Goal: Task Accomplishment & Management: Use online tool/utility

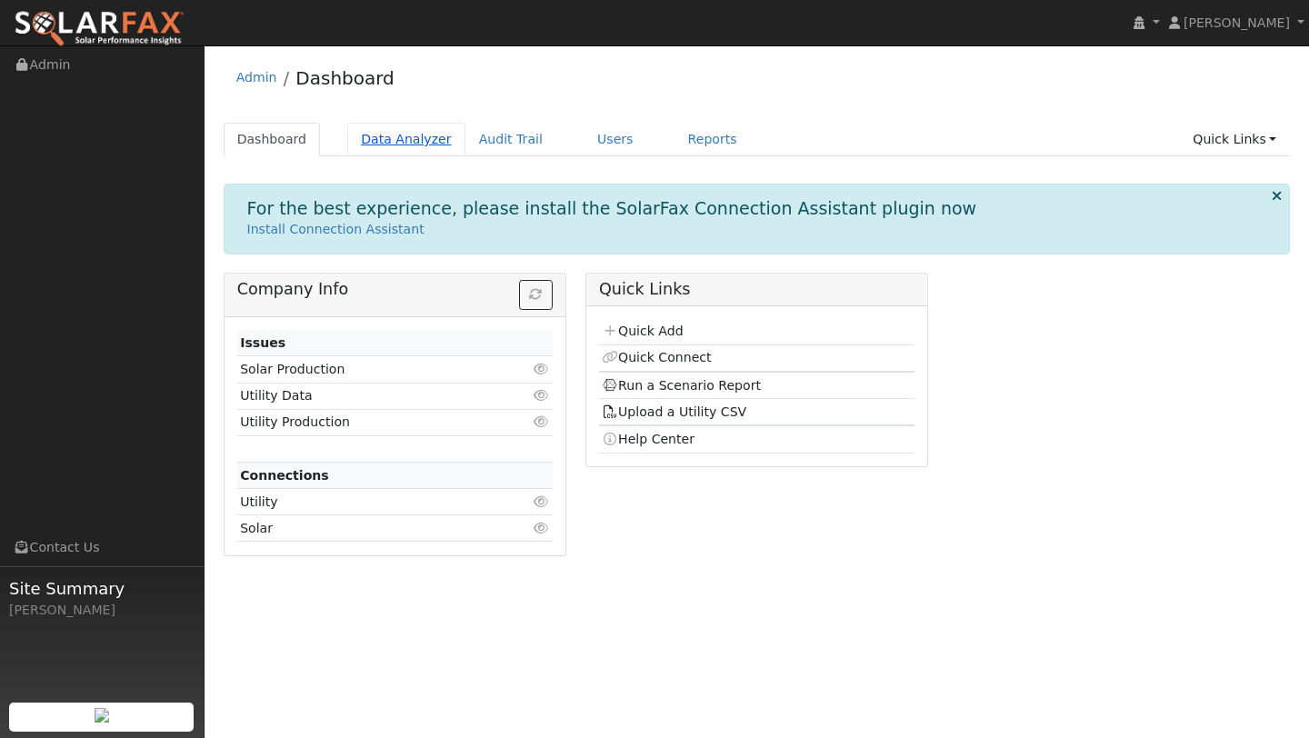
click at [439, 124] on link "Data Analyzer" at bounding box center [406, 140] width 118 height 34
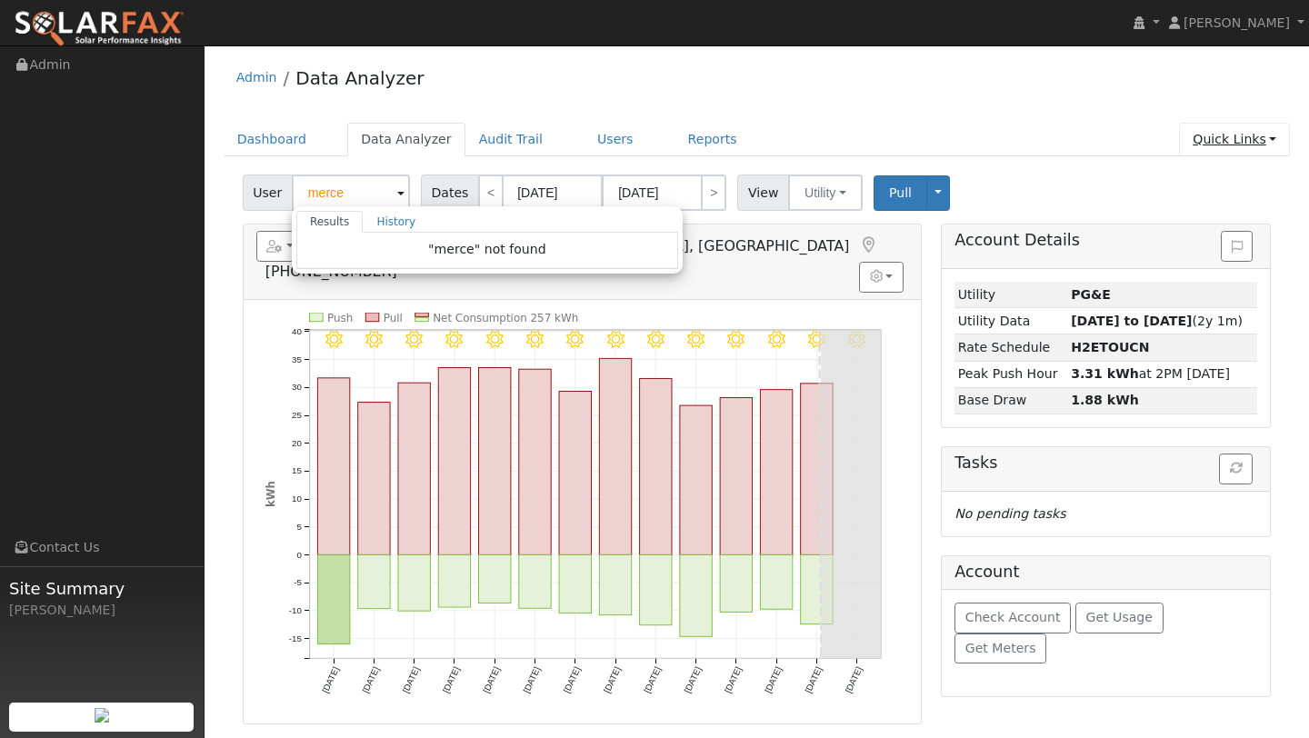
click at [1236, 135] on link "Quick Links" at bounding box center [1234, 140] width 111 height 34
type input "Tim Mccormick"
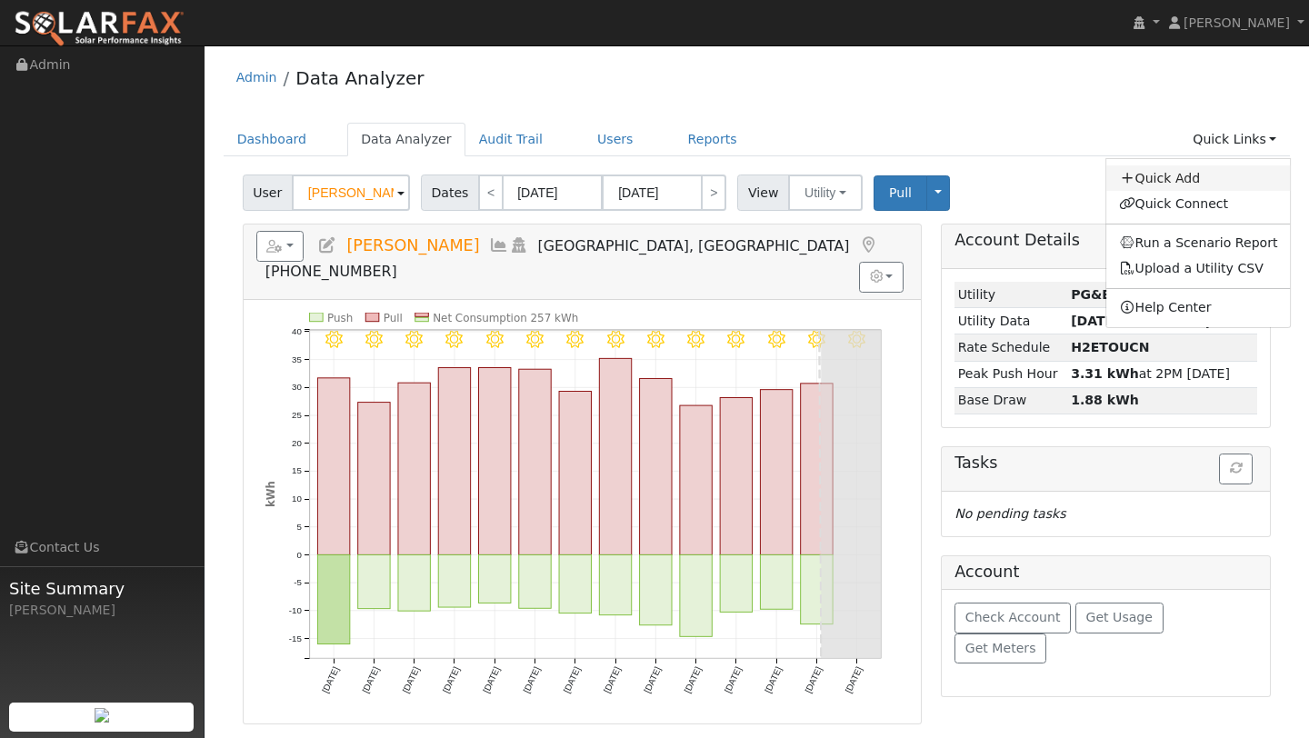
click at [1178, 182] on link "Quick Add" at bounding box center [1199, 177] width 185 height 25
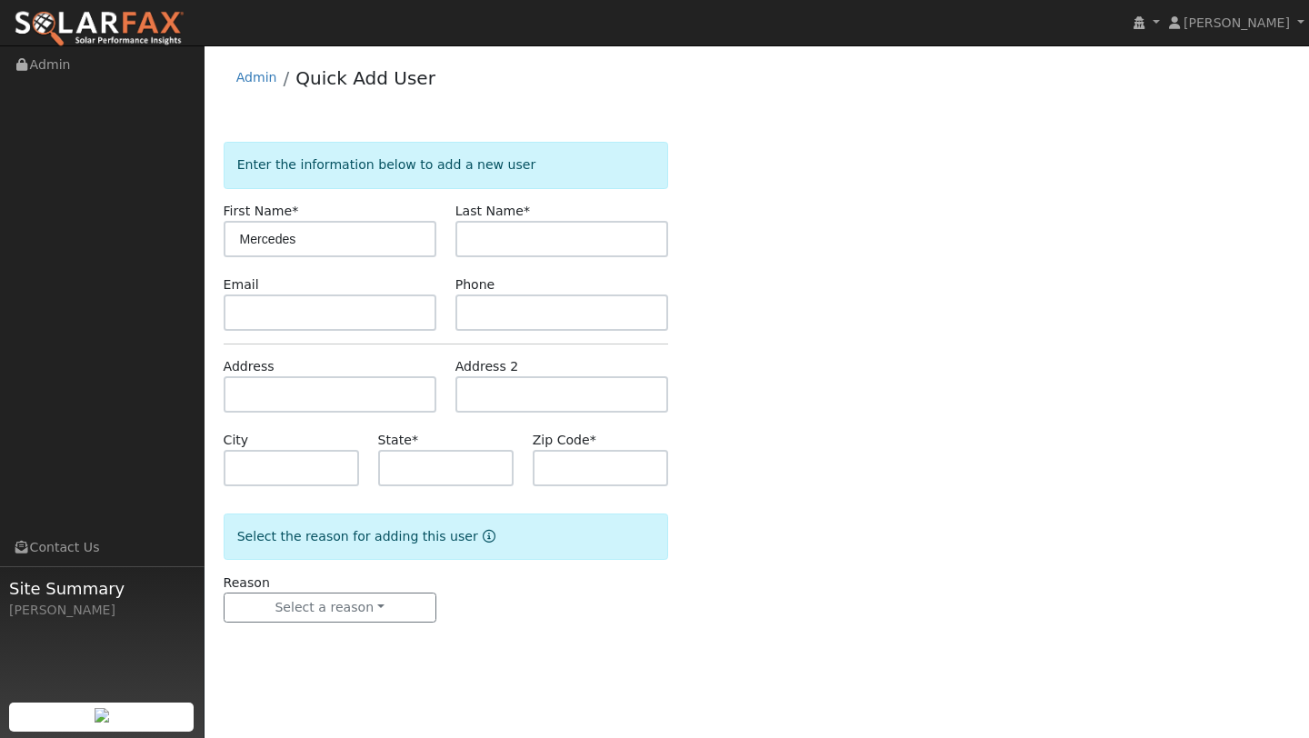
type input "Mercedes"
click at [527, 249] on input "text" at bounding box center [562, 239] width 213 height 36
type input "Pilones"
click at [354, 399] on input "text" at bounding box center [330, 394] width 213 height 36
type input "[STREET_ADDRESS]"
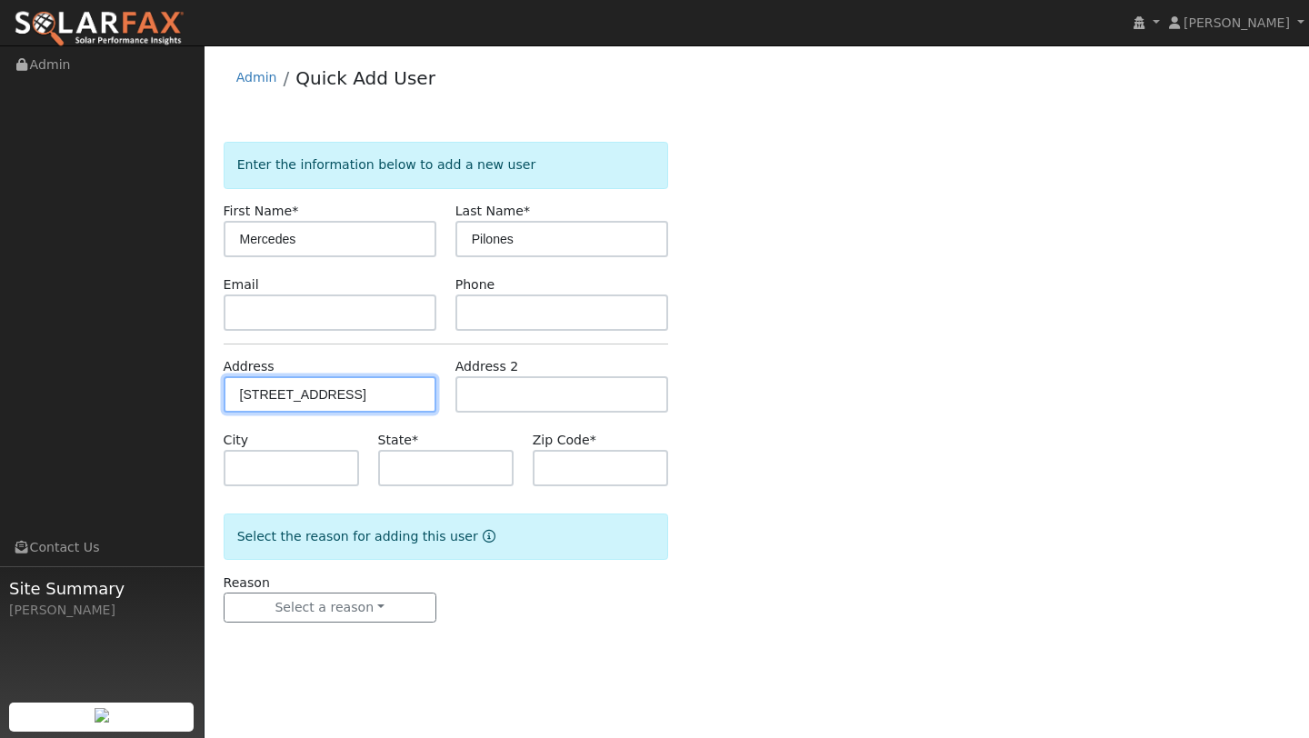
type input "Vallejo"
type input "CA"
type input "94591"
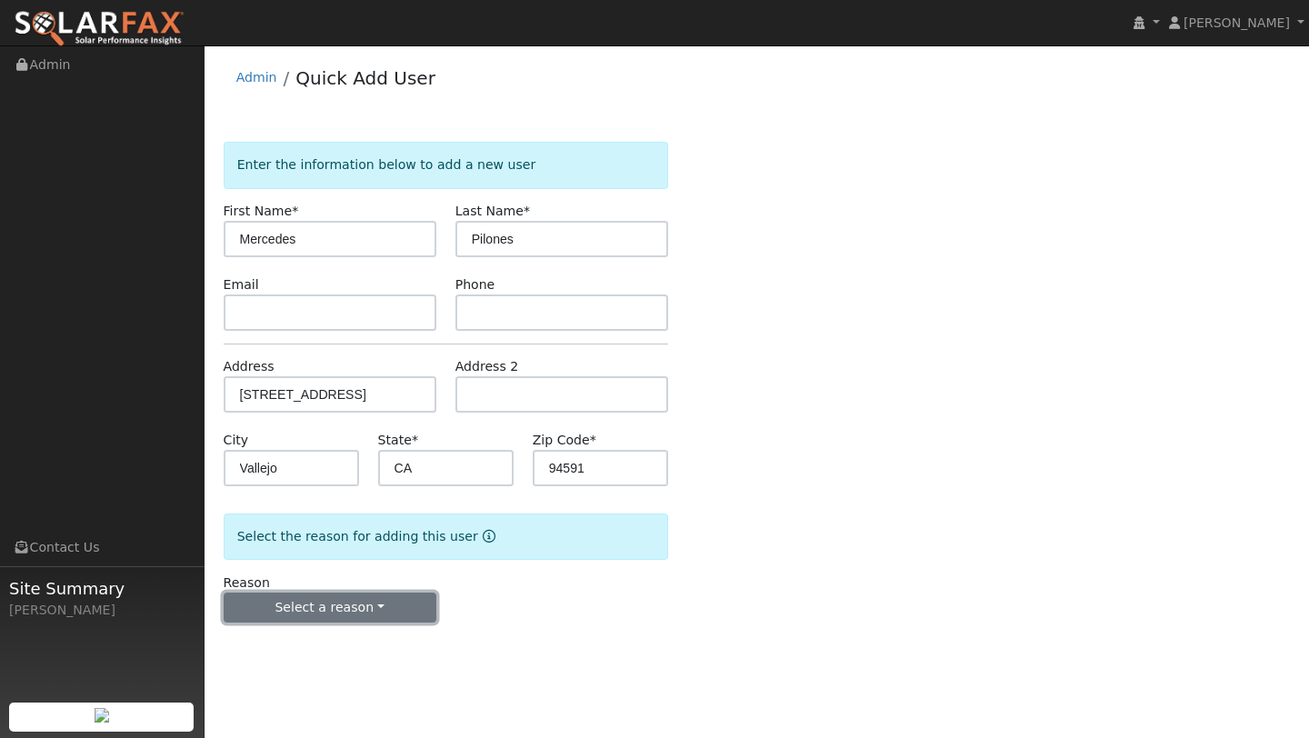
click at [349, 604] on button "Select a reason" at bounding box center [330, 608] width 213 height 31
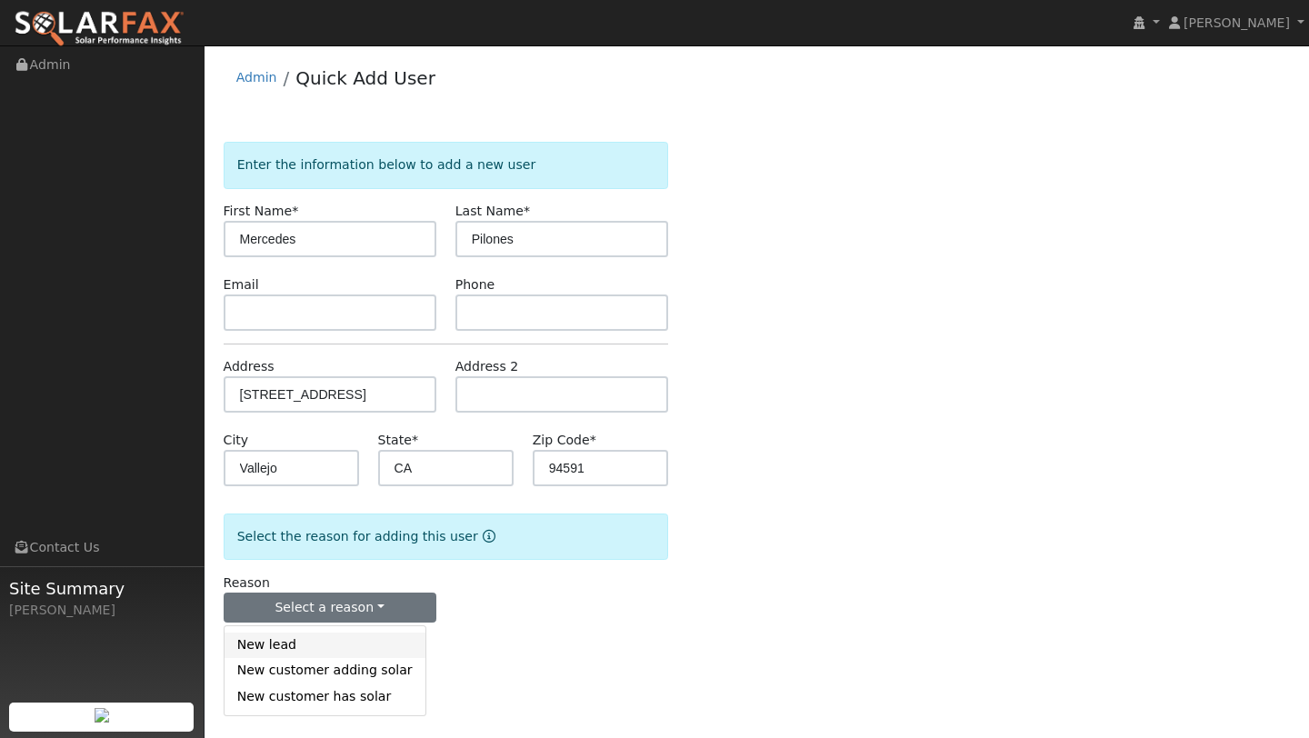
click at [326, 639] on link "New lead" at bounding box center [325, 645] width 201 height 25
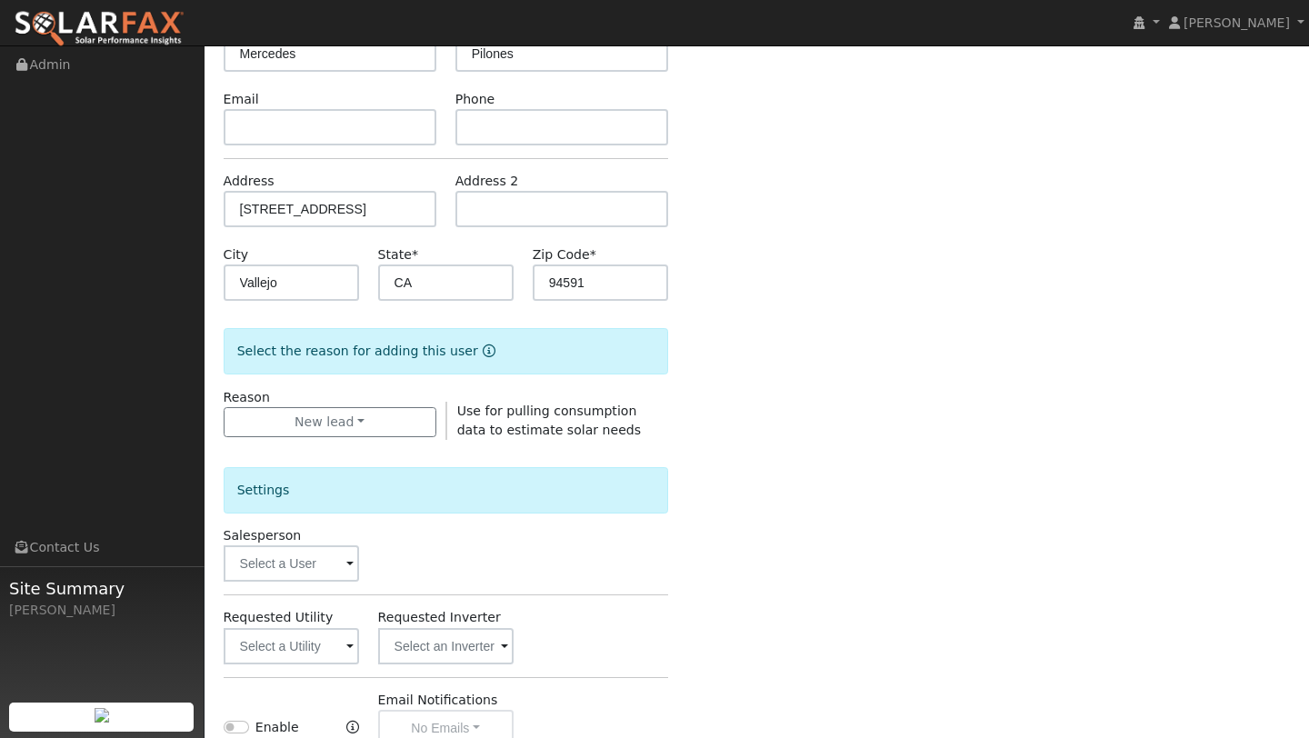
scroll to position [439, 0]
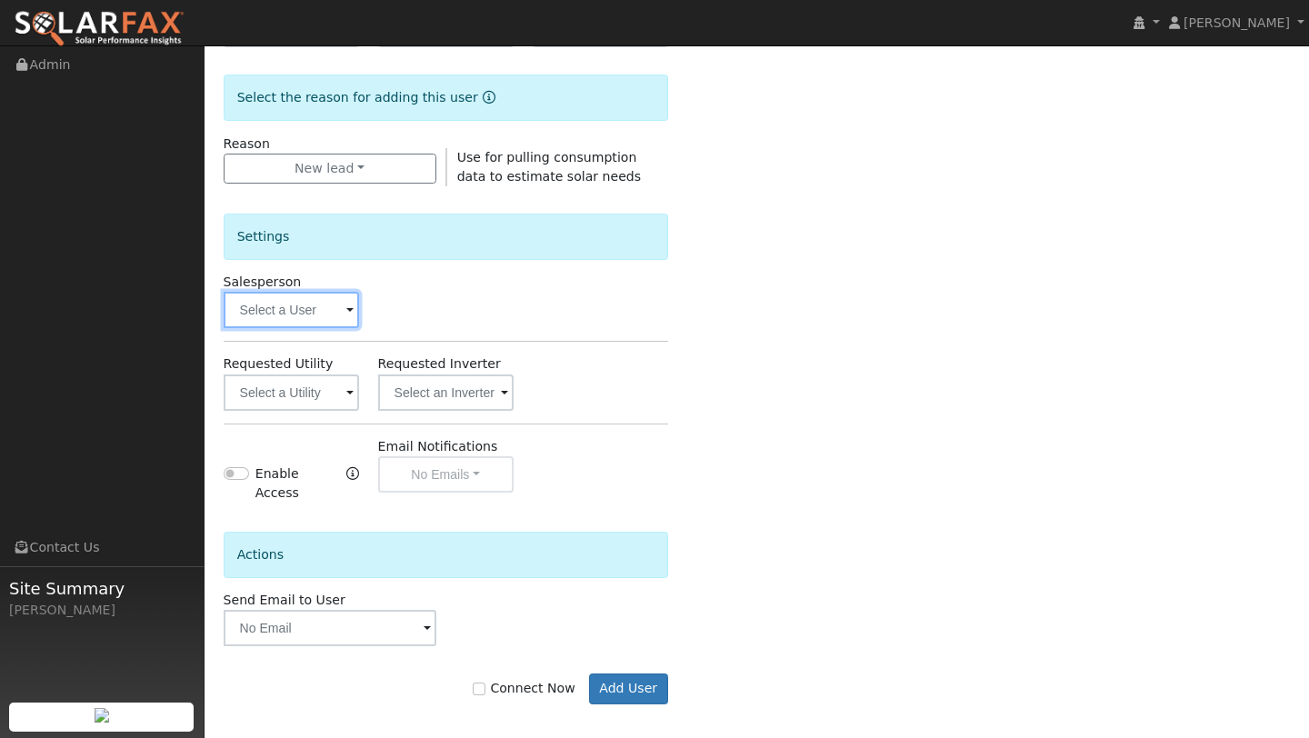
click at [268, 311] on input "text" at bounding box center [291, 310] width 135 height 36
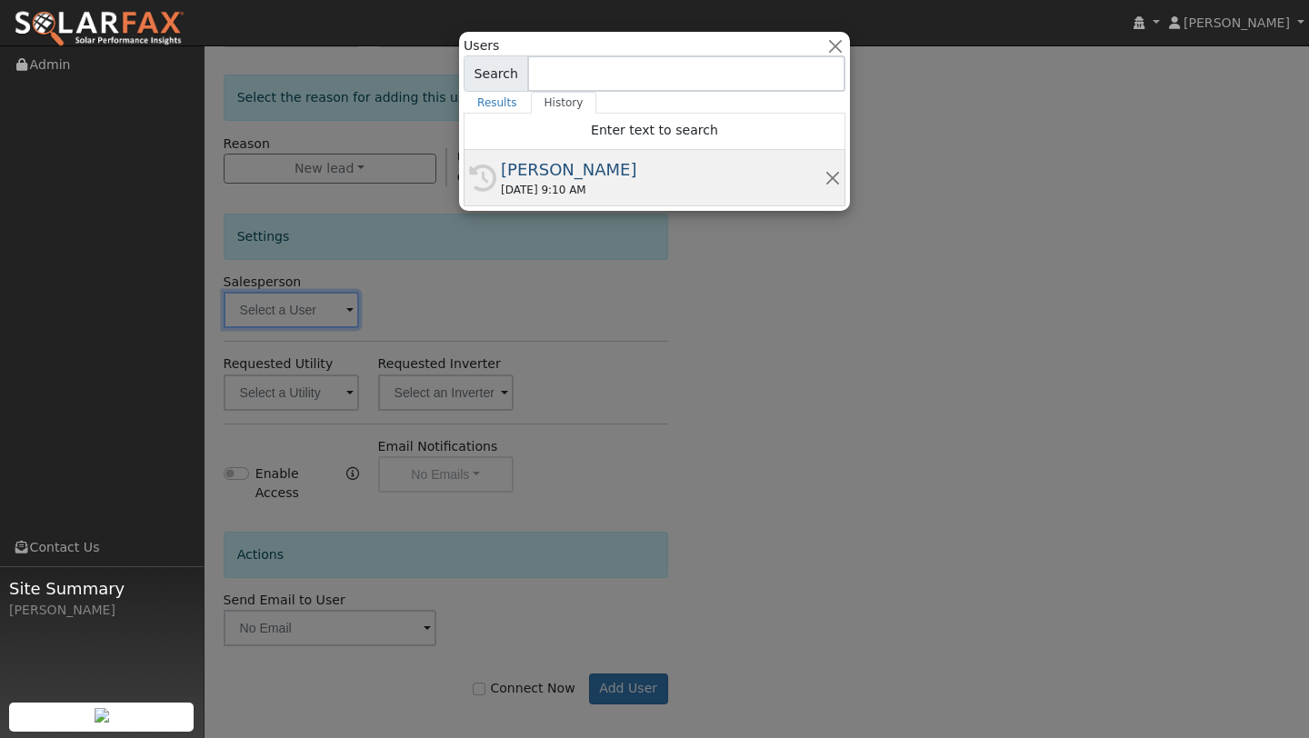
click at [574, 177] on div "[PERSON_NAME]" at bounding box center [663, 169] width 324 height 25
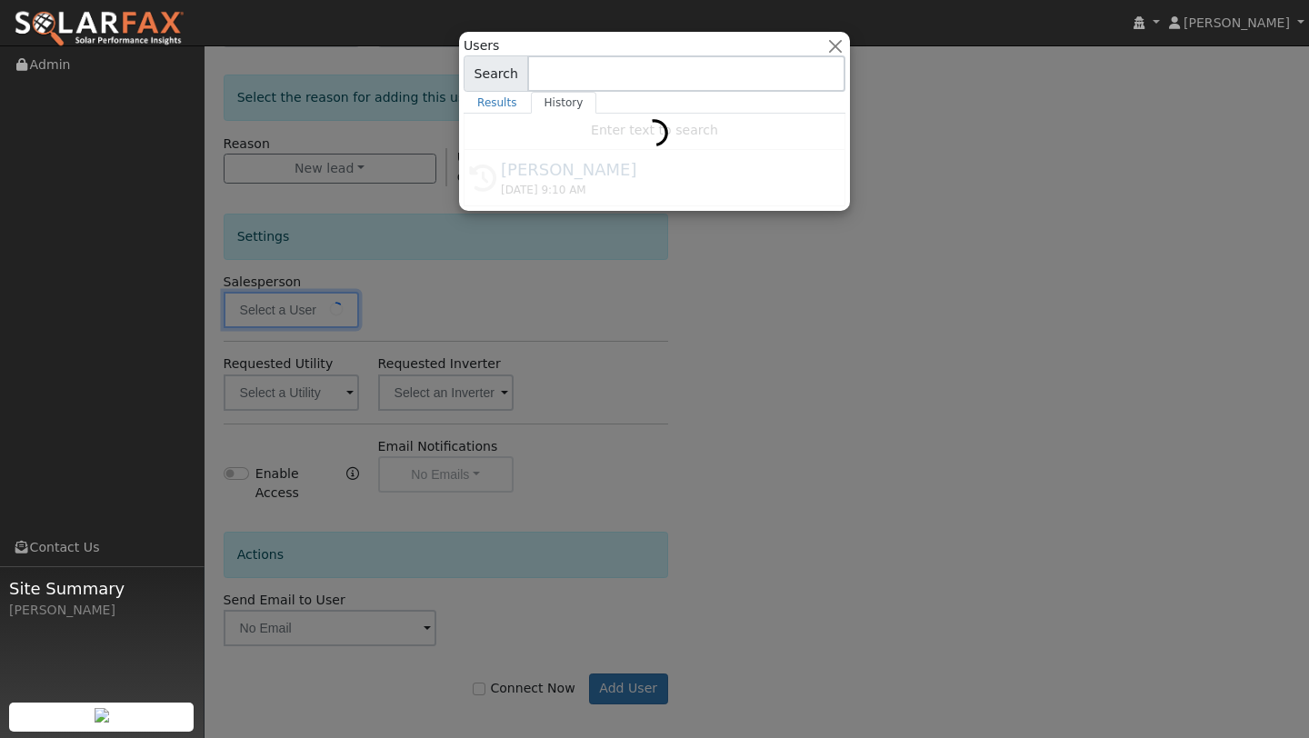
type input "[PERSON_NAME]"
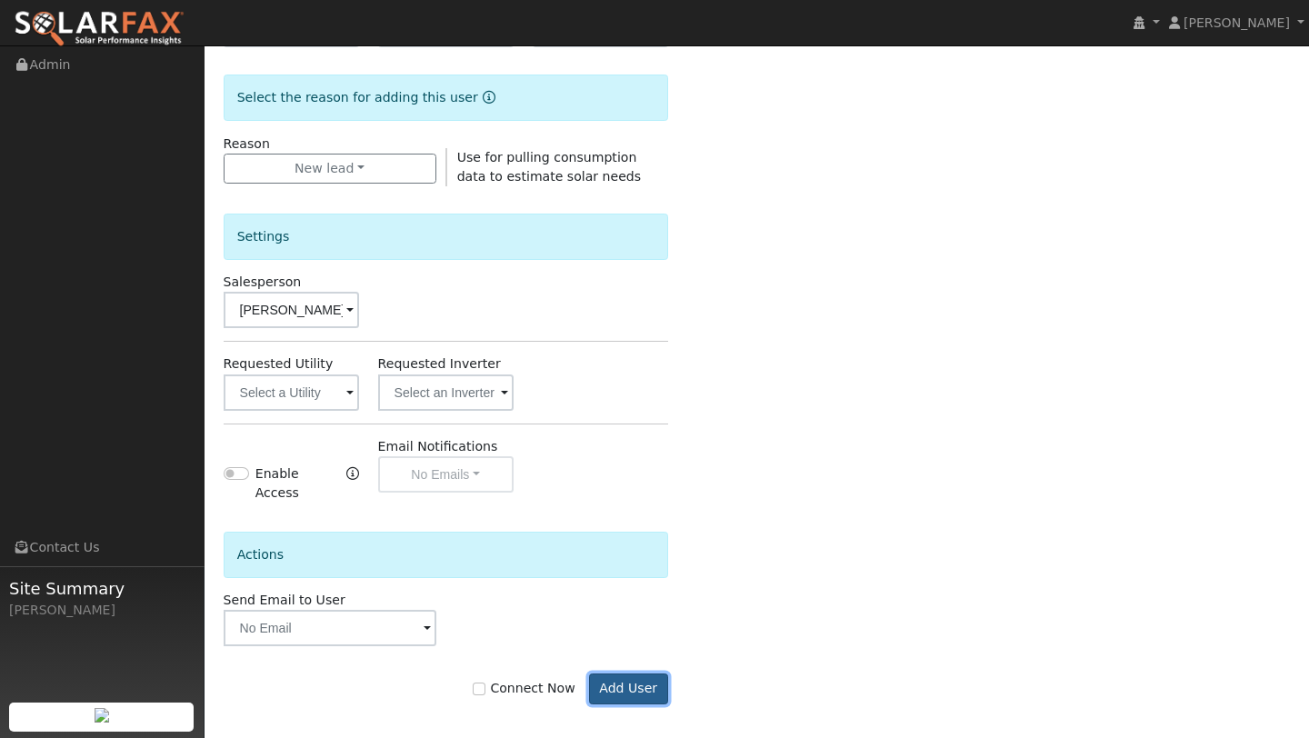
click at [638, 674] on button "Add User" at bounding box center [628, 689] width 79 height 31
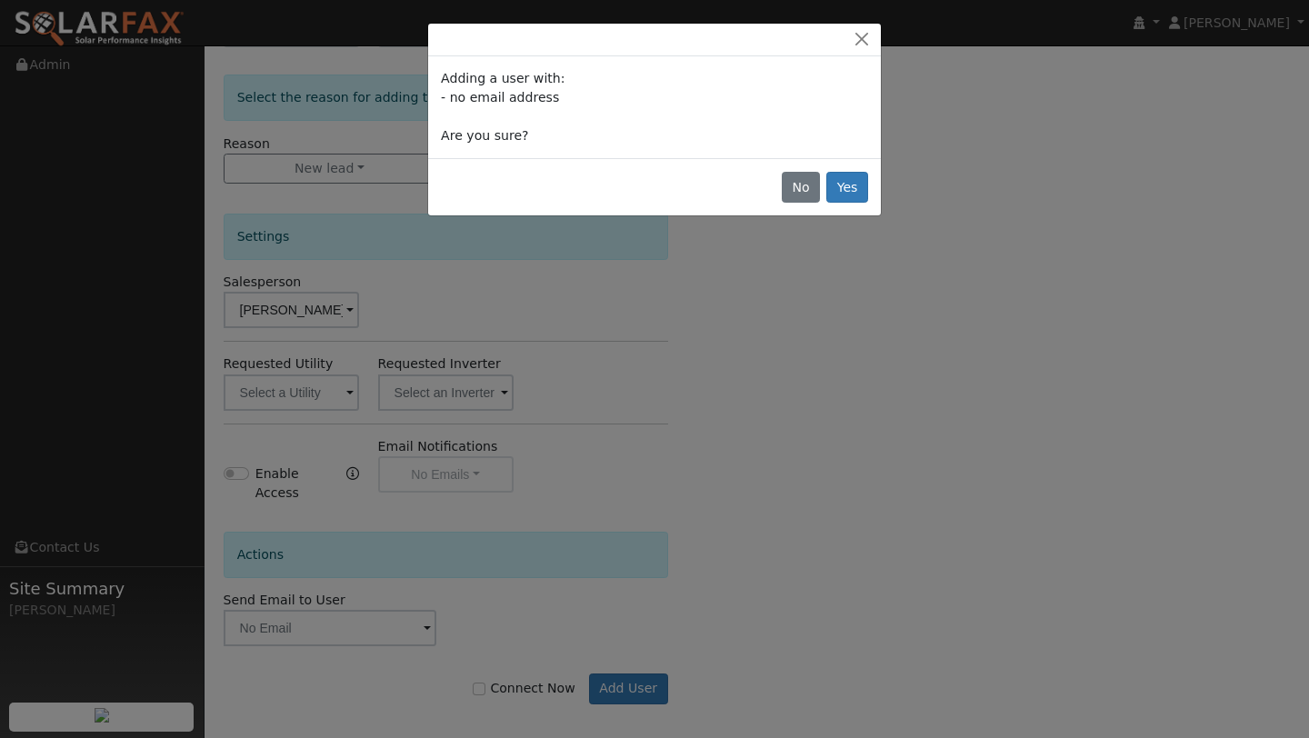
click at [856, 171] on div "No Yes" at bounding box center [654, 186] width 453 height 57
click at [856, 178] on button "Yes" at bounding box center [848, 187] width 42 height 31
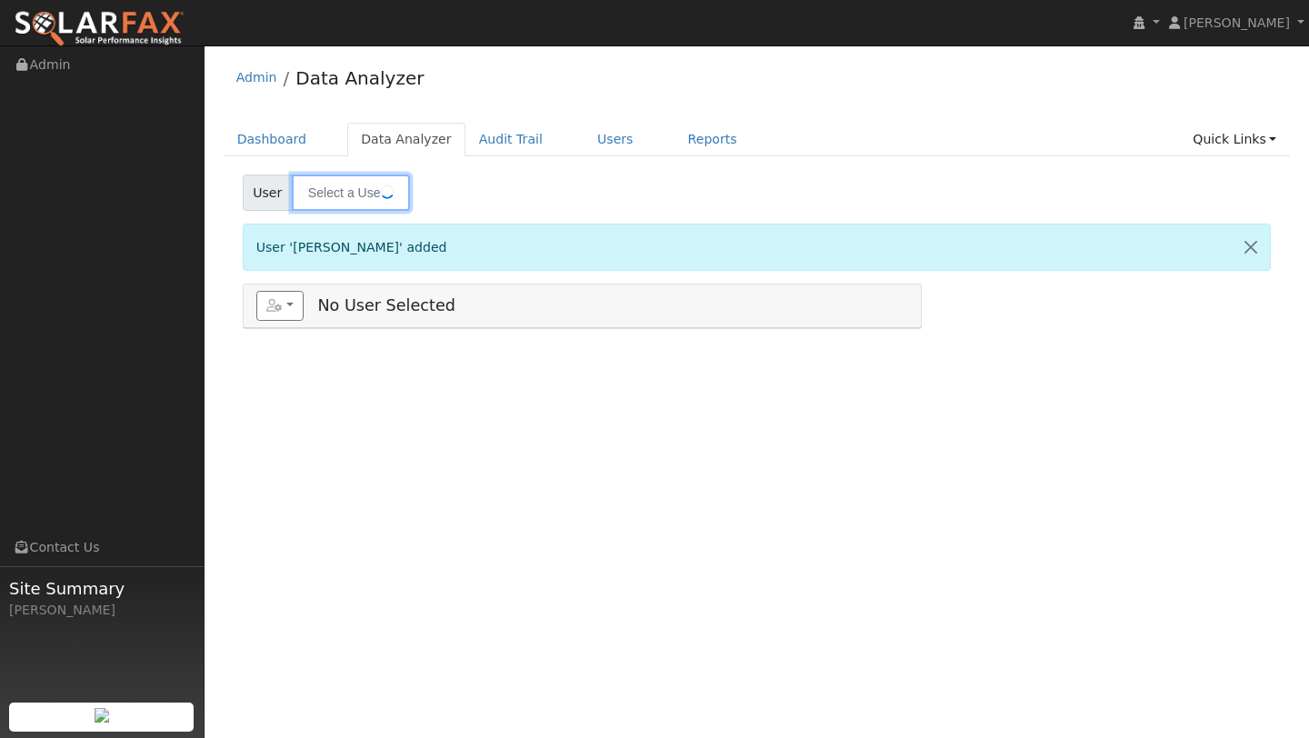
type input "[PERSON_NAME]"
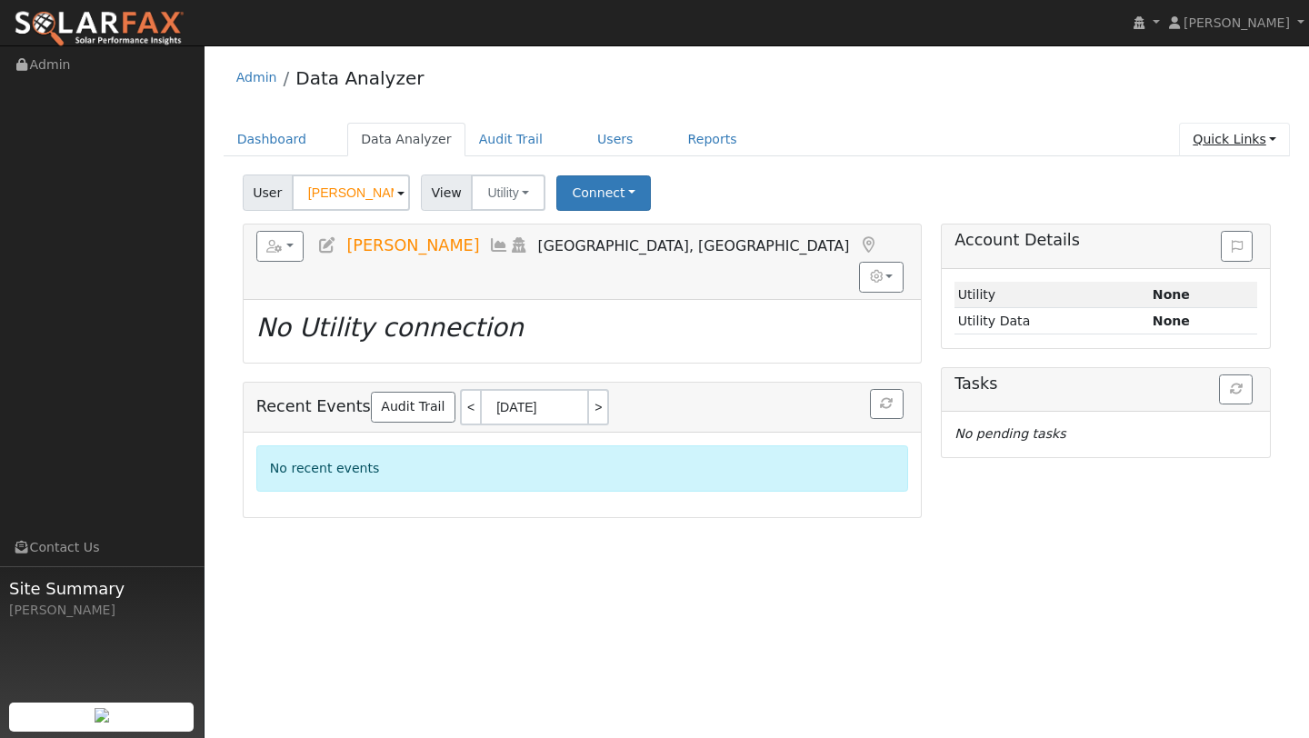
click at [1237, 145] on link "Quick Links" at bounding box center [1234, 140] width 111 height 34
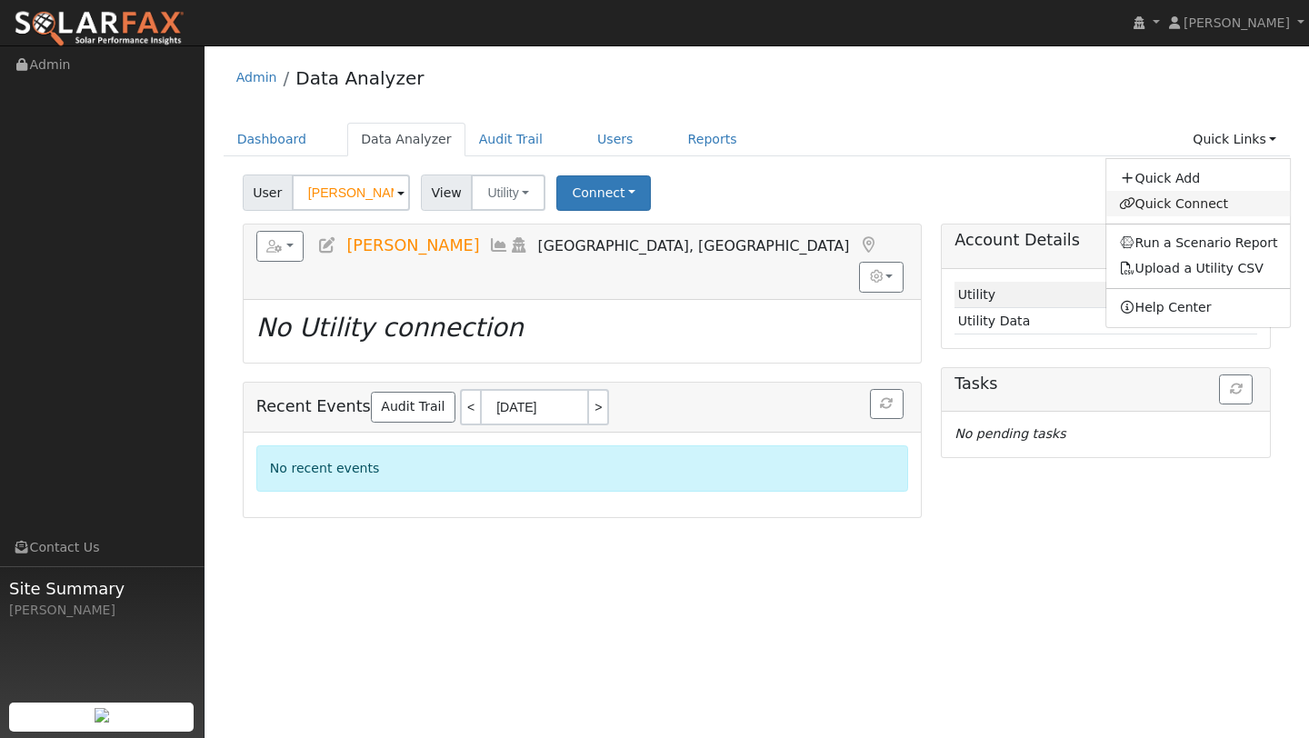
click at [1203, 197] on link "Quick Connect" at bounding box center [1199, 203] width 185 height 25
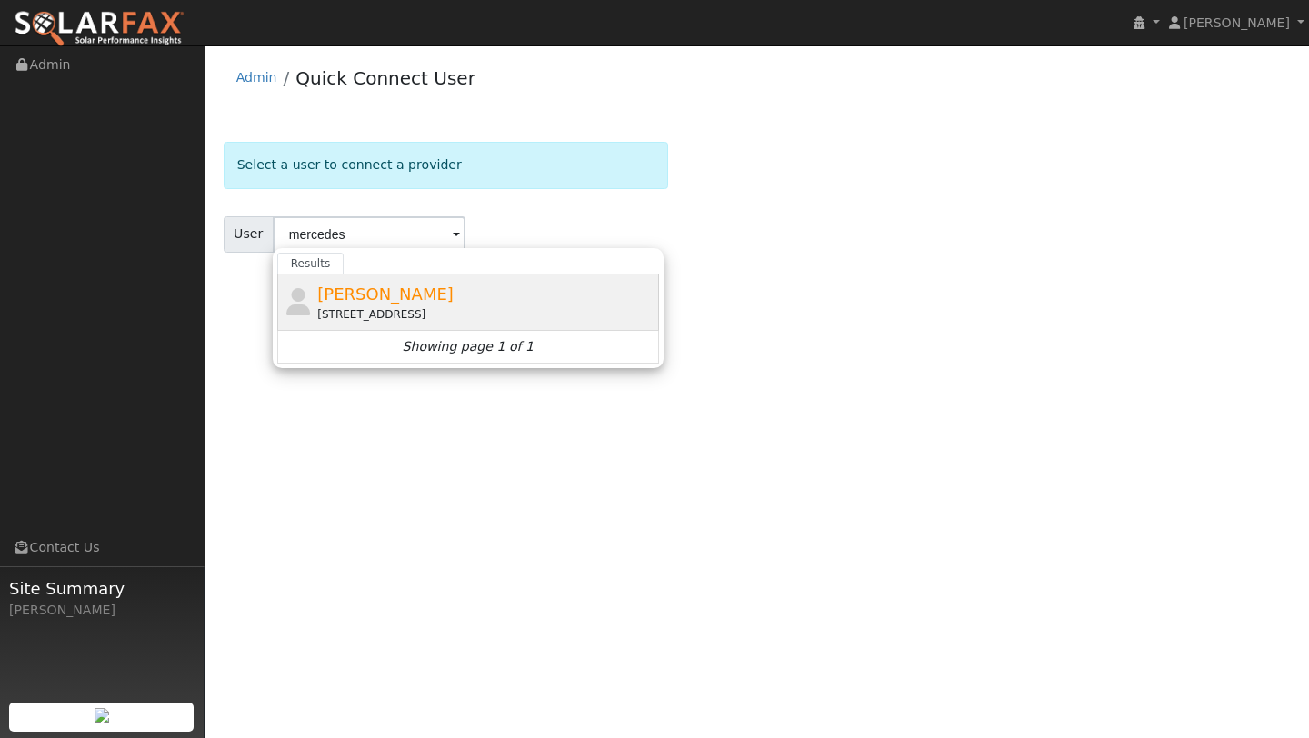
click at [489, 313] on div "[STREET_ADDRESS]" at bounding box center [485, 314] width 337 height 16
type input "[PERSON_NAME]"
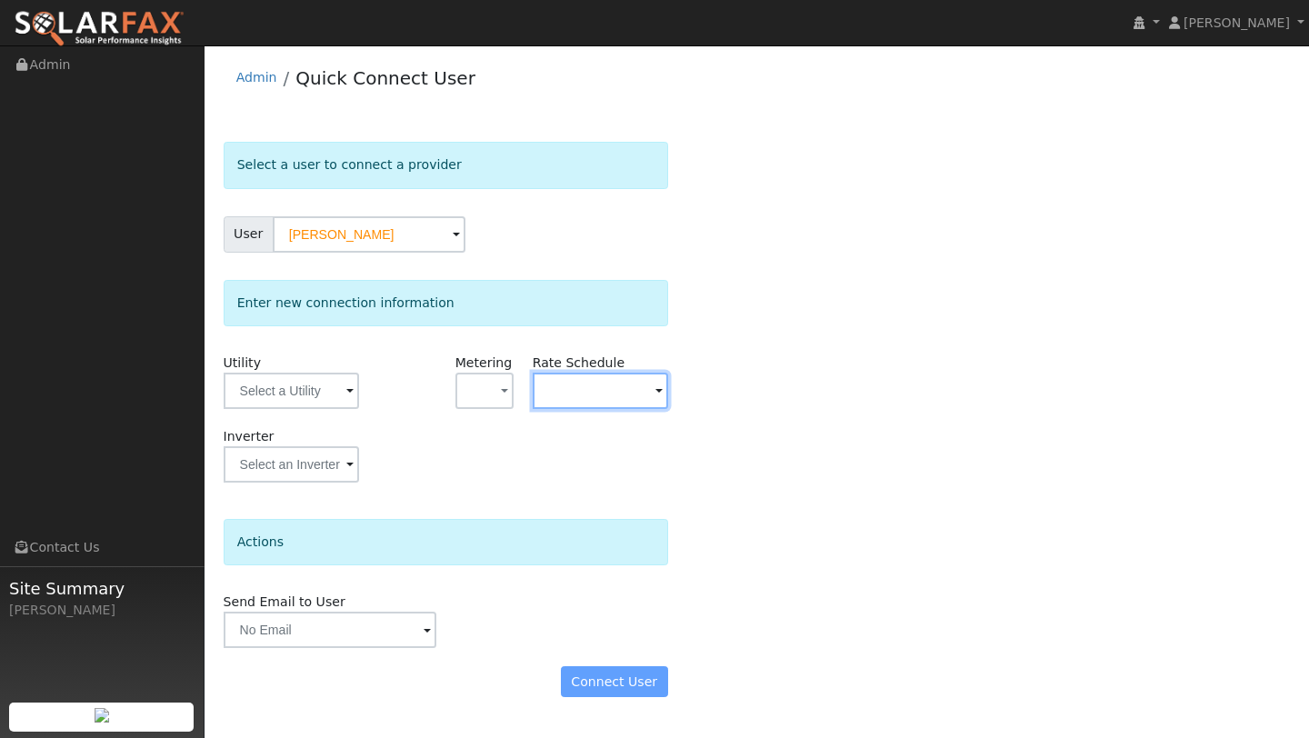
click at [359, 386] on input "text" at bounding box center [291, 391] width 135 height 36
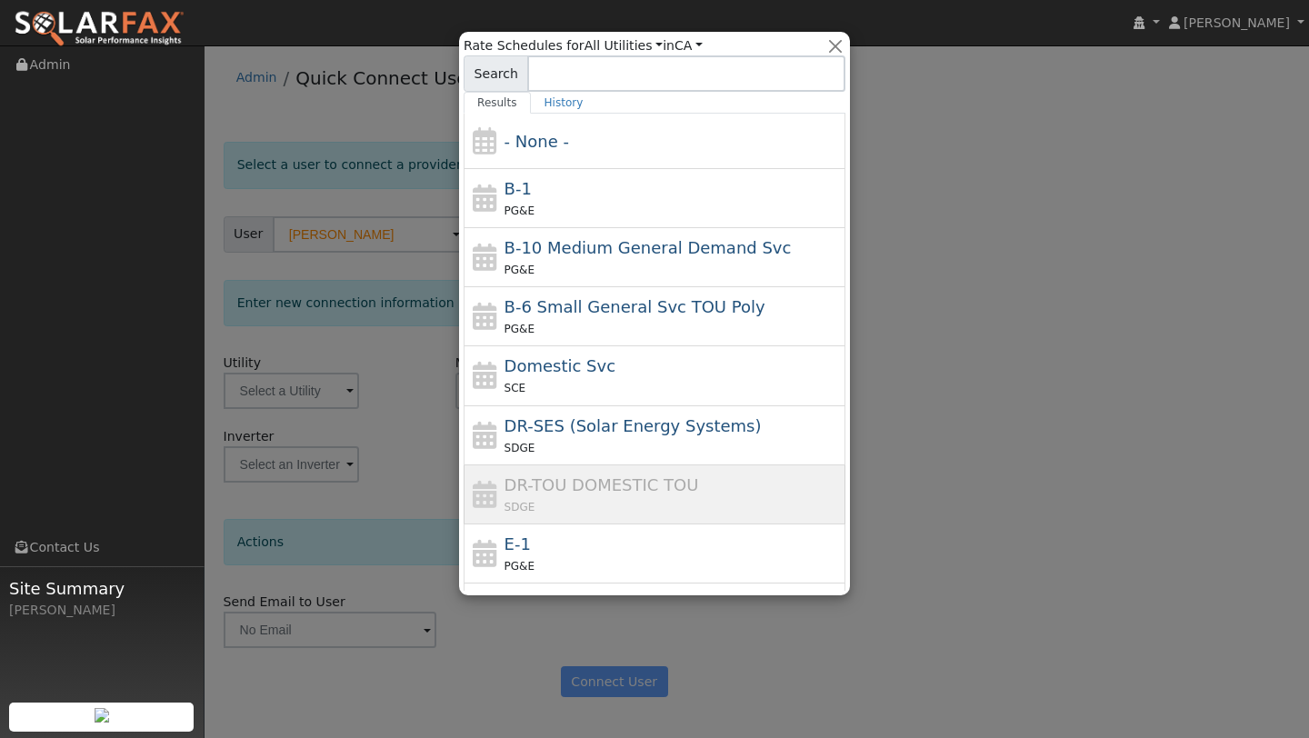
click at [368, 367] on div at bounding box center [654, 369] width 1309 height 738
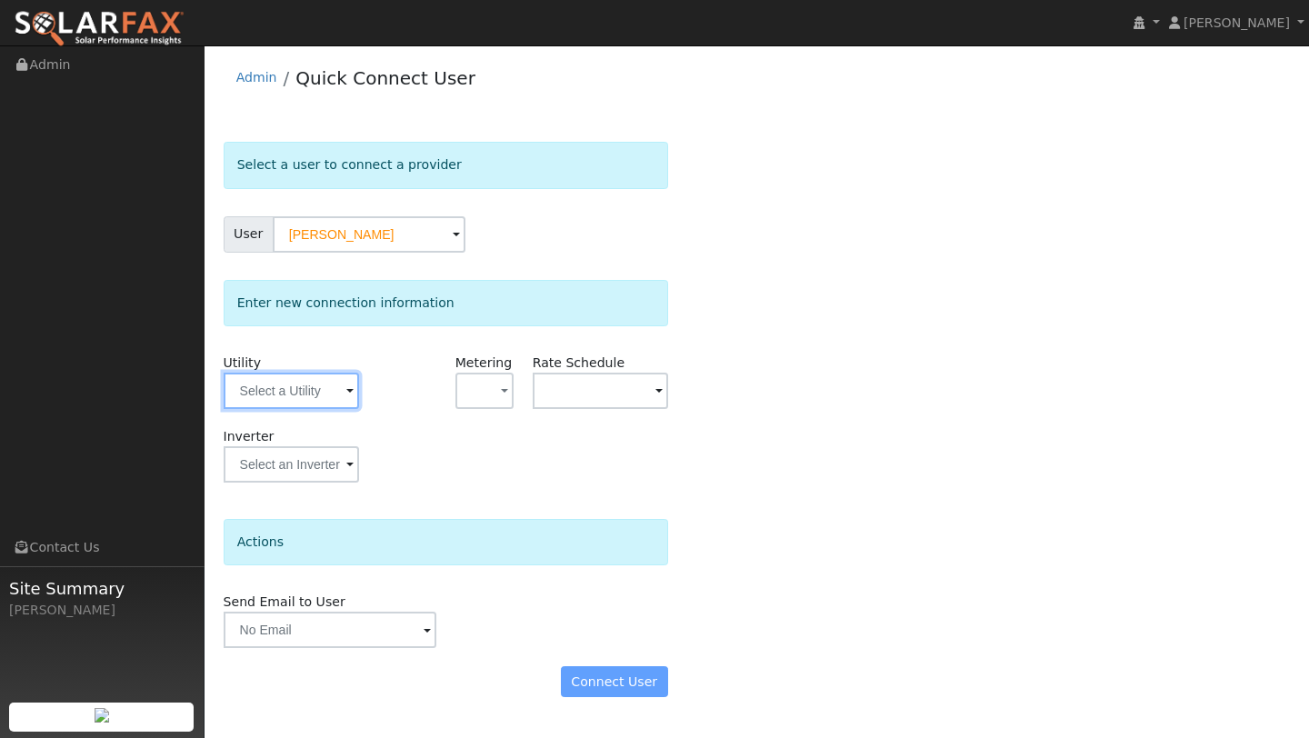
click at [309, 396] on input "text" at bounding box center [291, 391] width 135 height 36
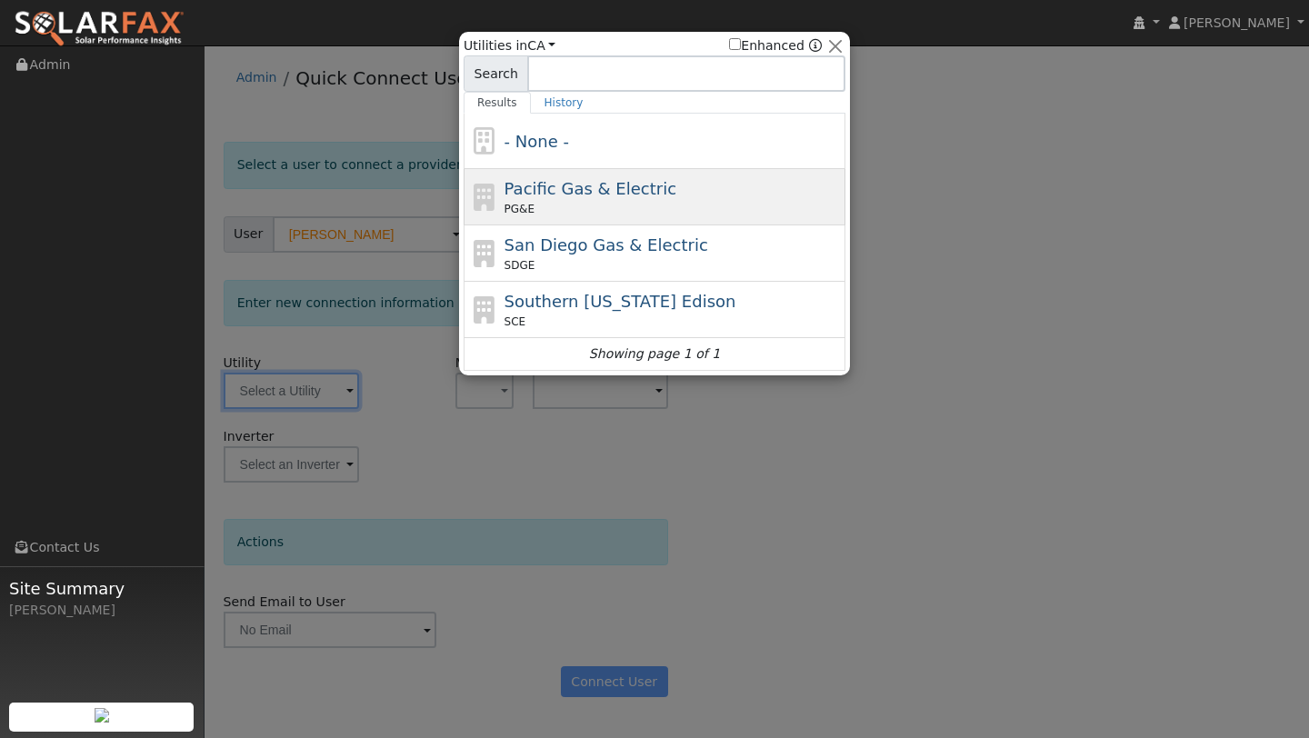
click at [494, 209] on icon at bounding box center [484, 197] width 31 height 27
type input "PG&E"
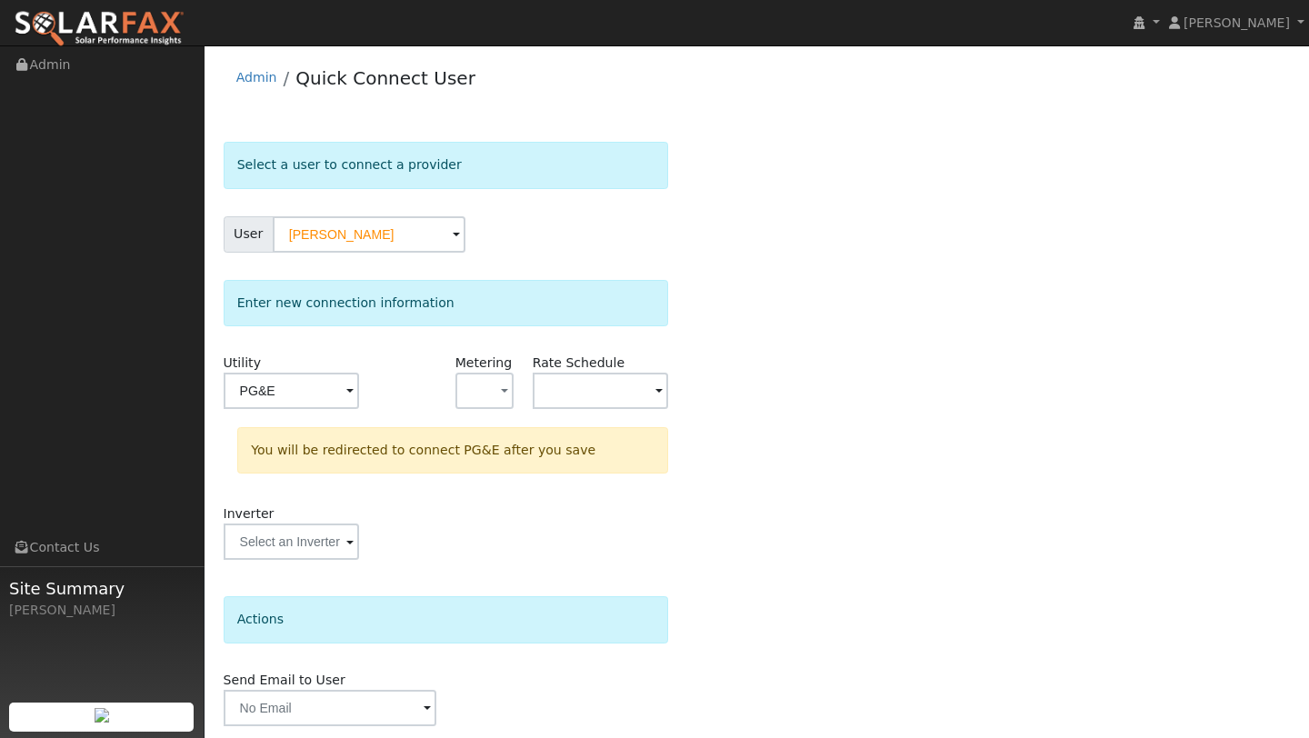
scroll to position [64, 0]
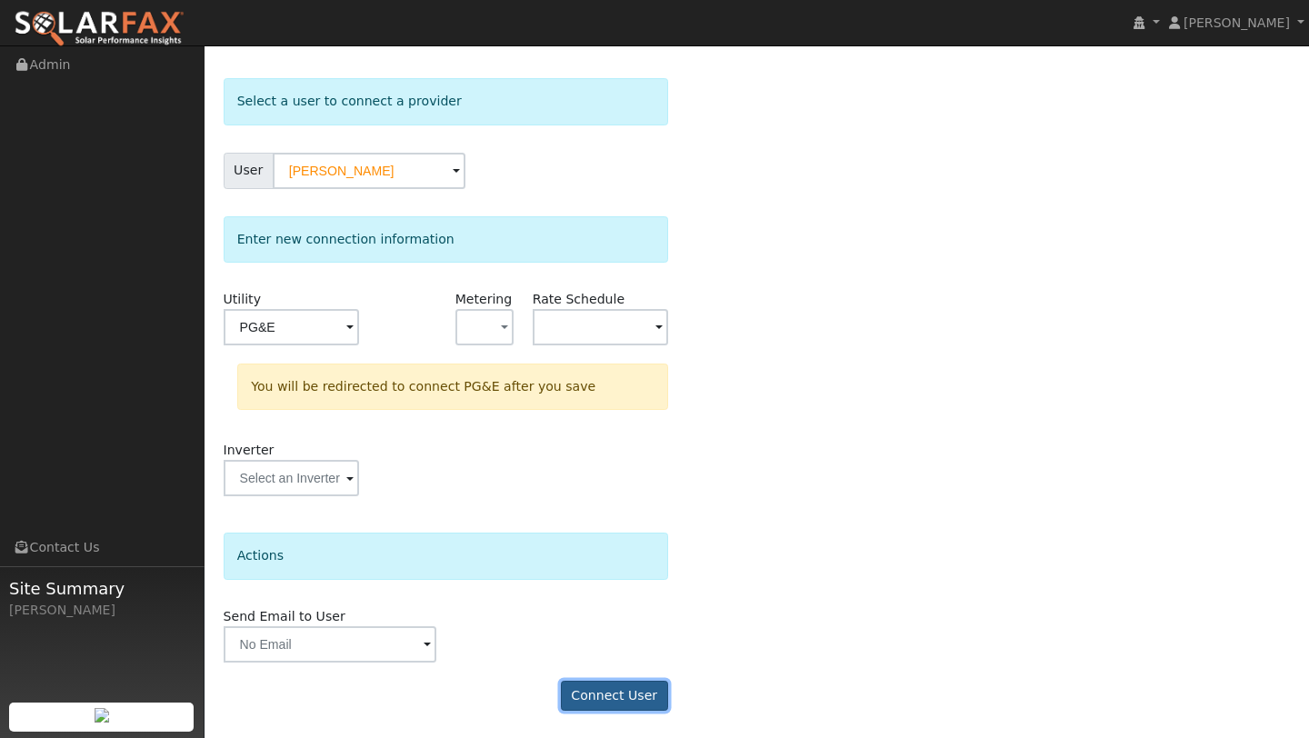
click at [608, 704] on button "Connect User" at bounding box center [614, 696] width 107 height 31
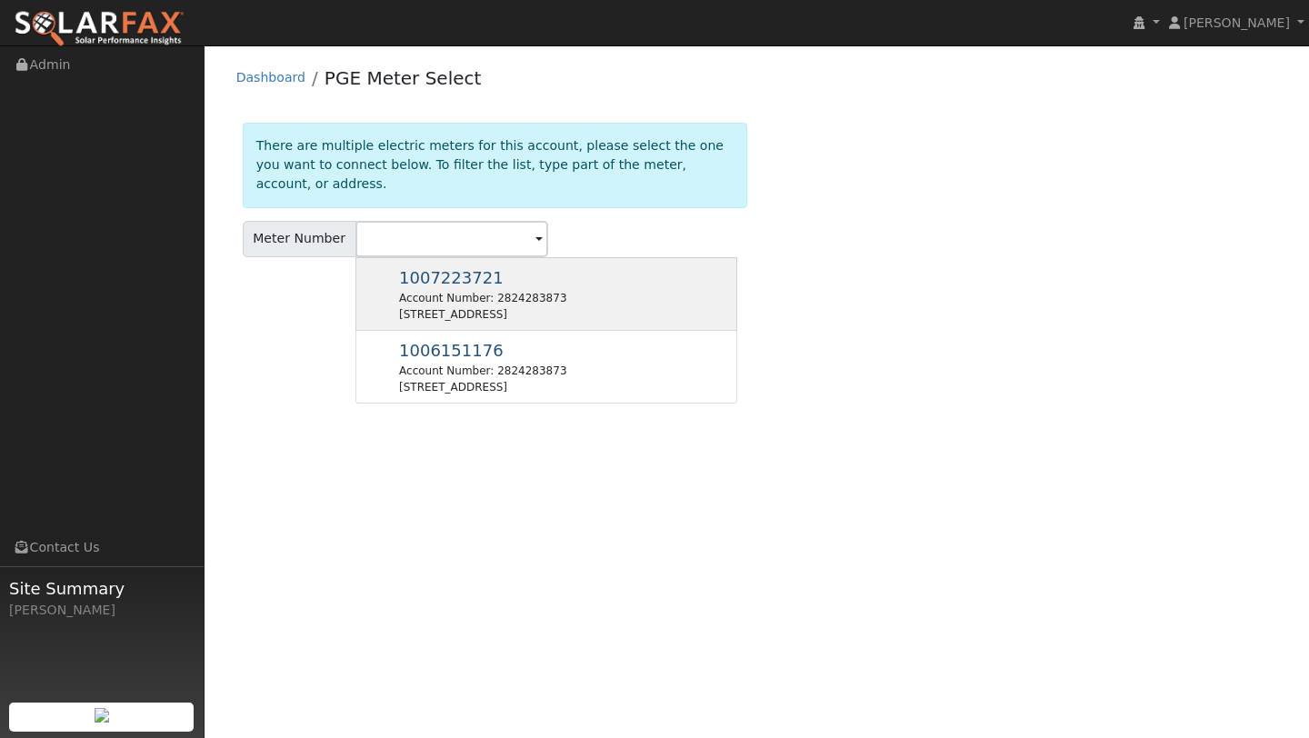
click at [456, 275] on span "1007223721" at bounding box center [451, 277] width 105 height 19
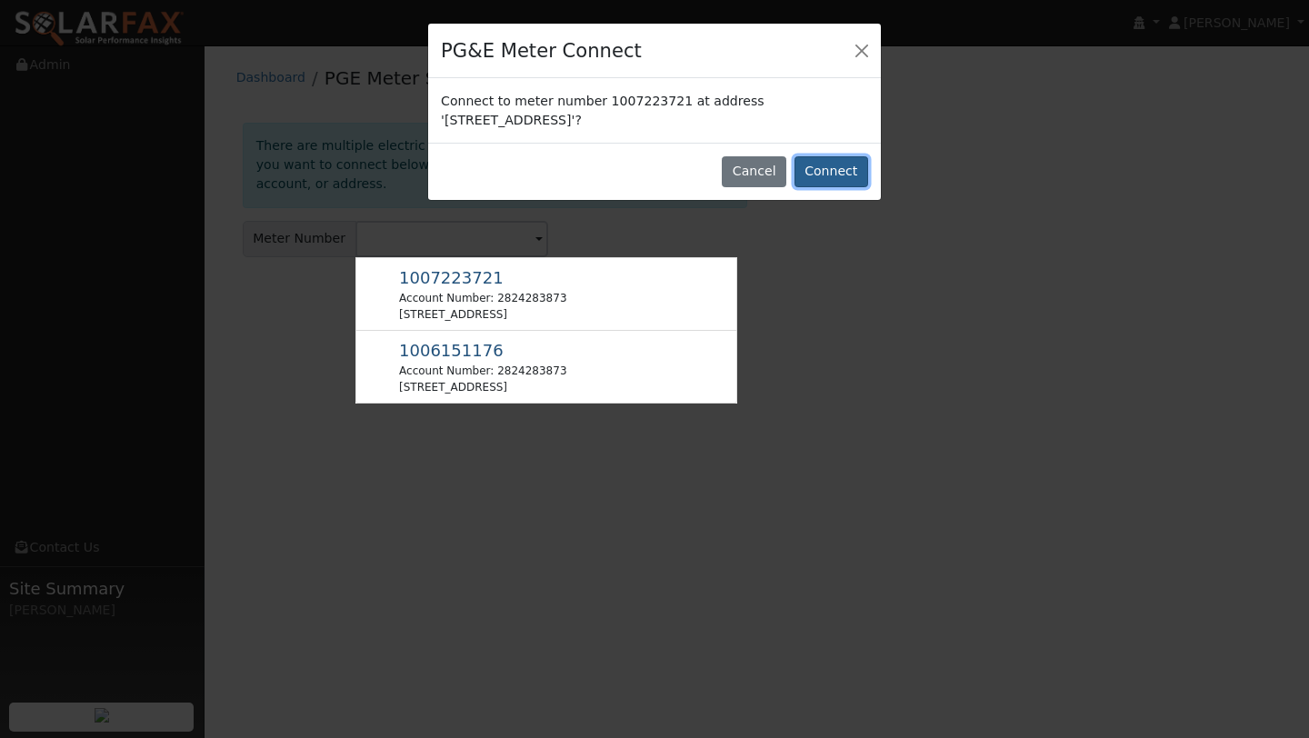
click at [822, 175] on button "Connect" at bounding box center [832, 171] width 74 height 31
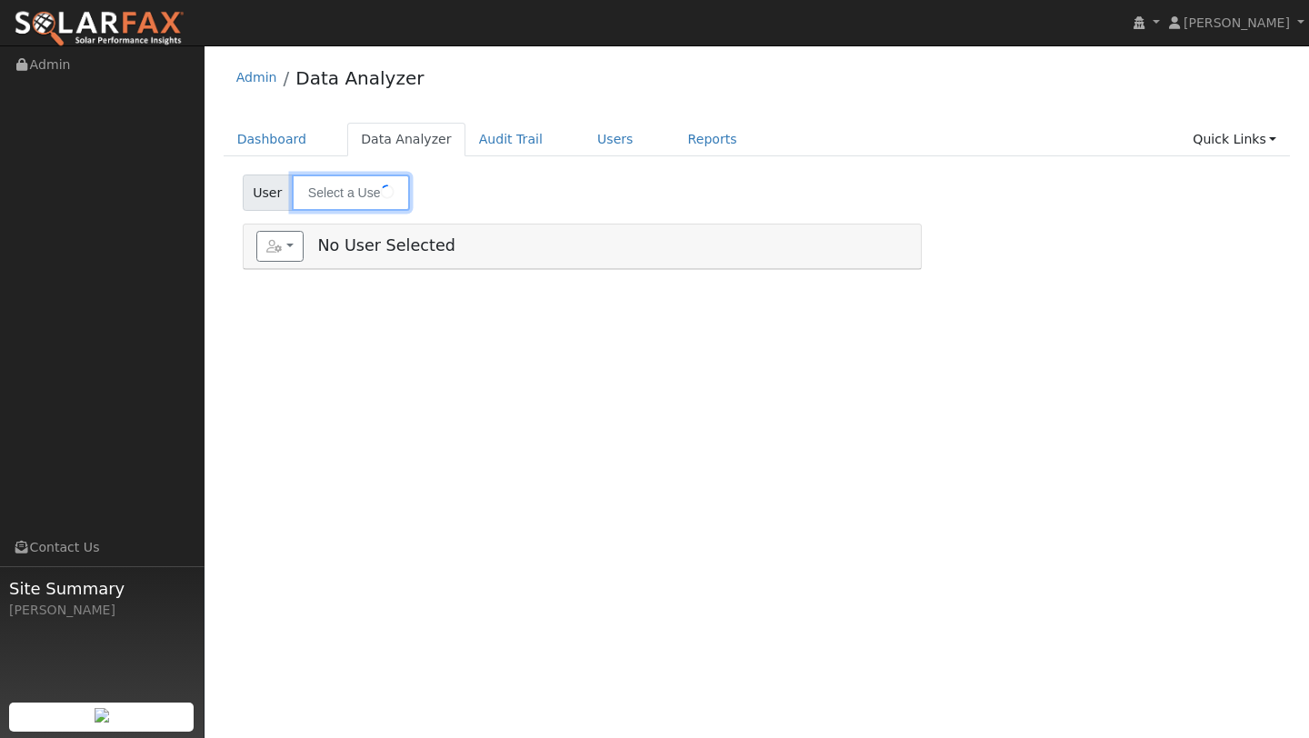
type input "[PERSON_NAME]"
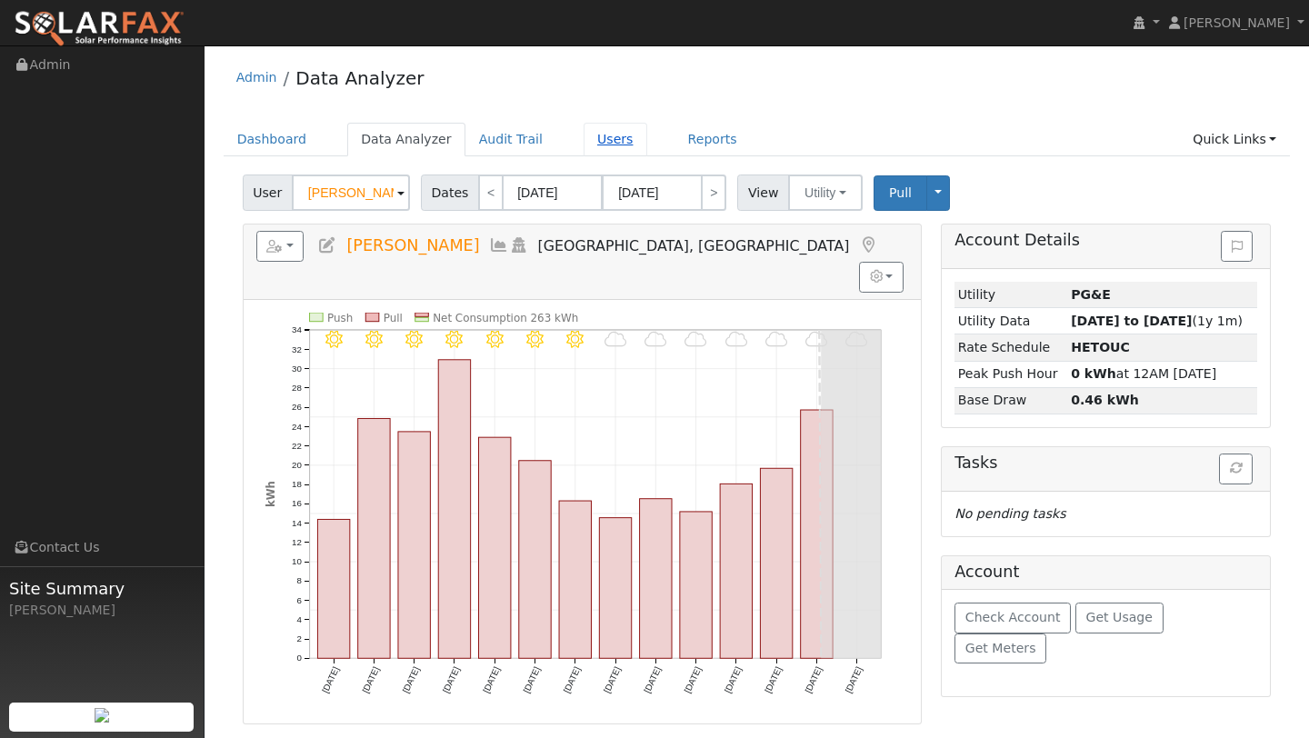
click at [584, 140] on link "Users" at bounding box center [616, 140] width 64 height 34
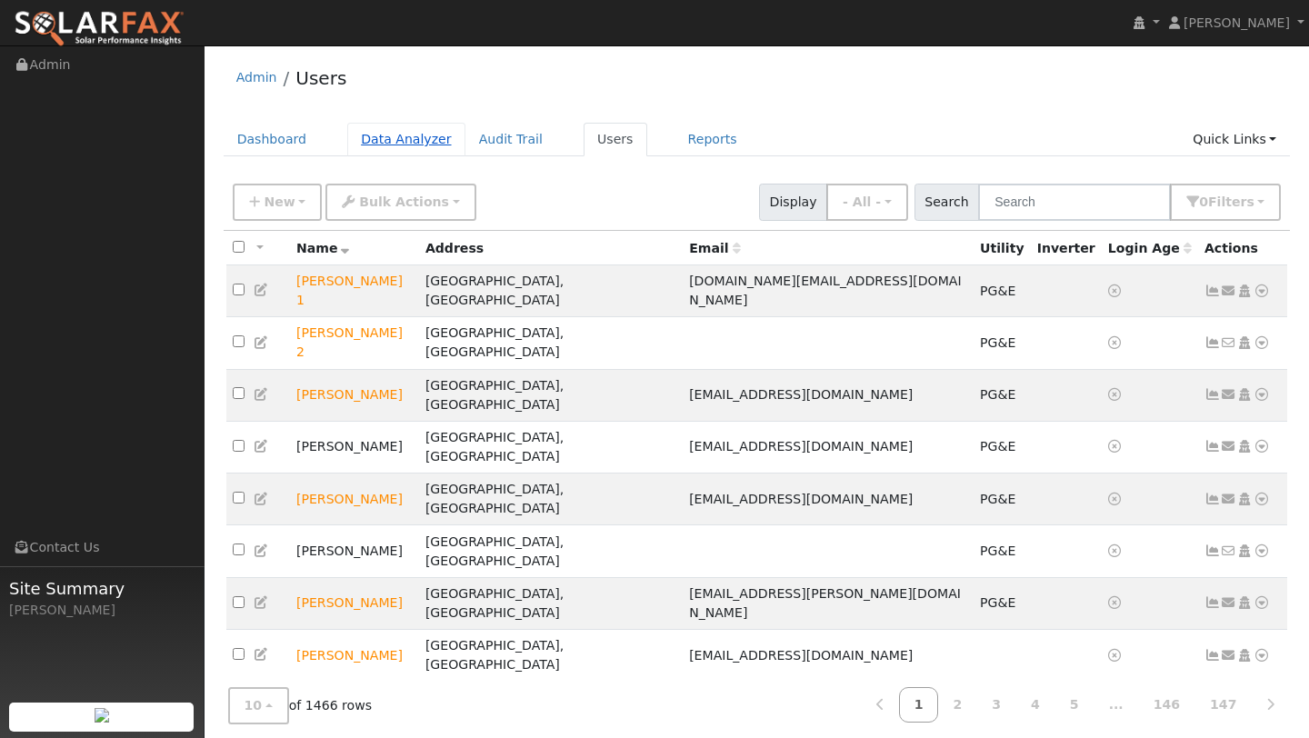
click at [392, 133] on link "Data Analyzer" at bounding box center [406, 140] width 118 height 34
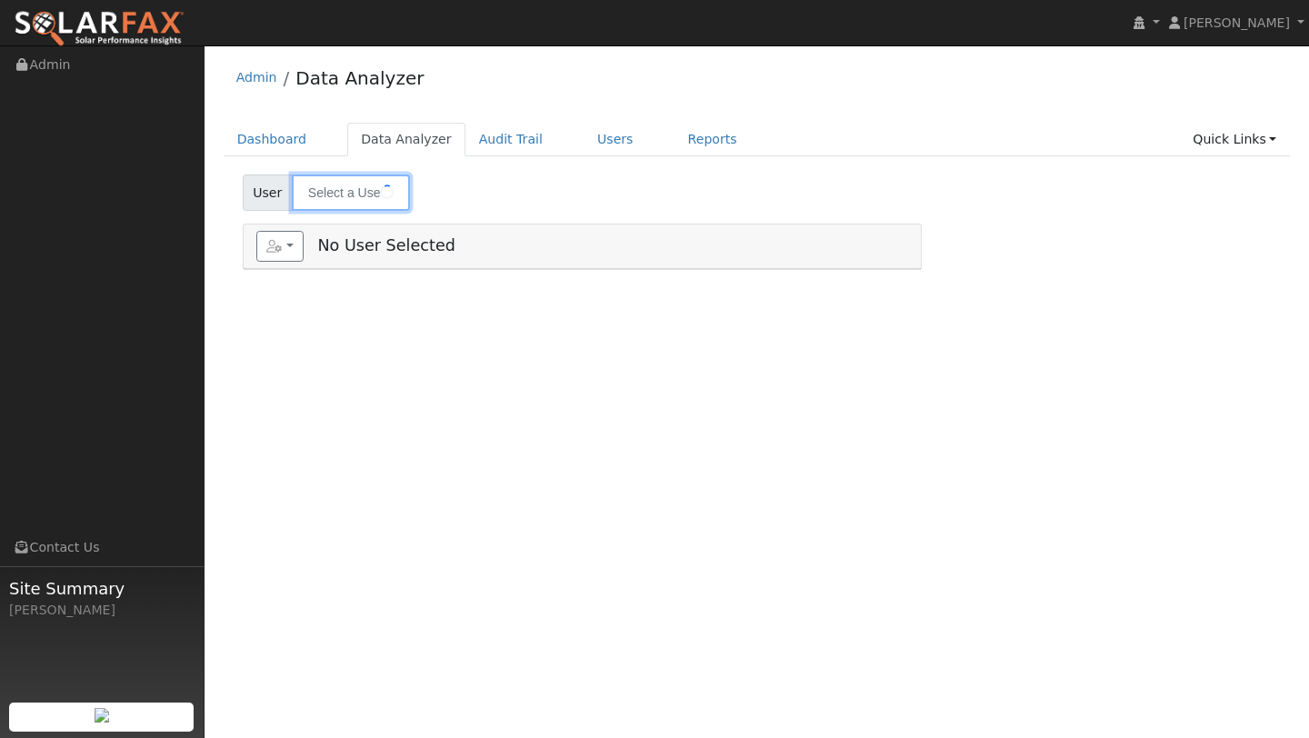
type input "[PERSON_NAME]"
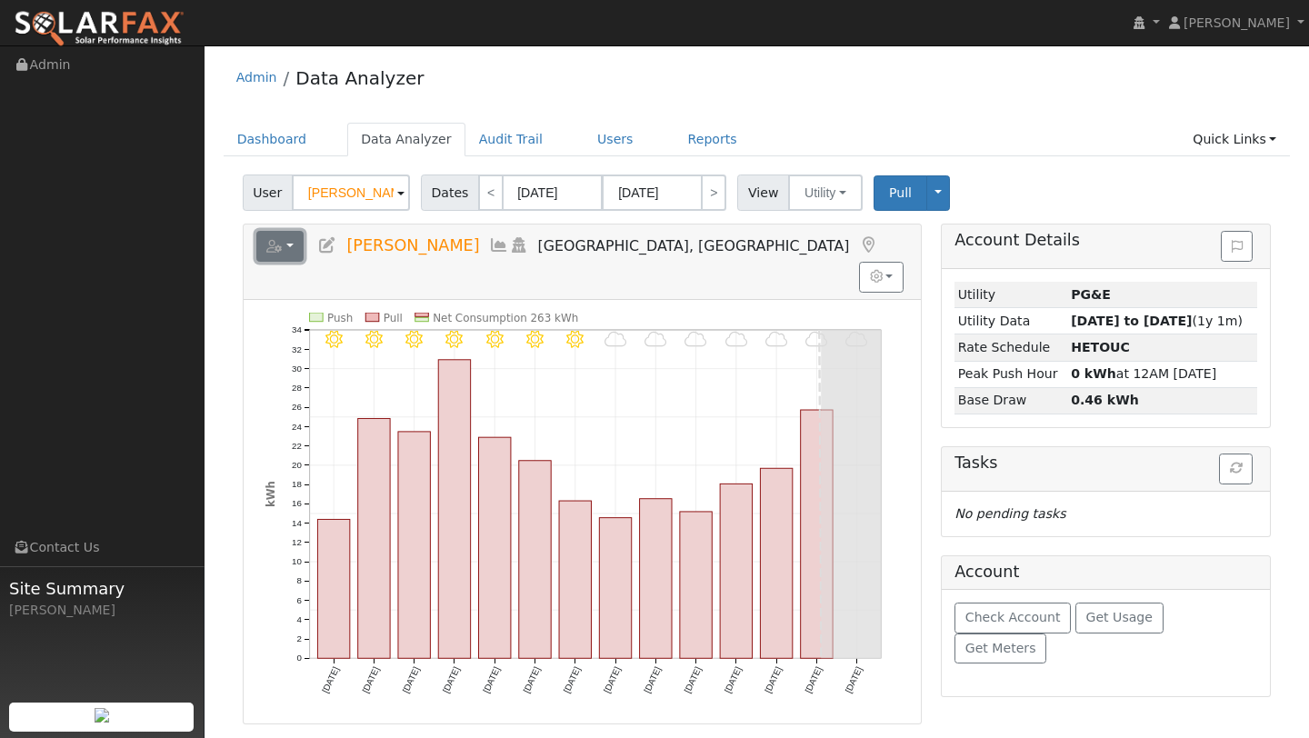
click at [275, 246] on icon "button" at bounding box center [274, 246] width 16 height 13
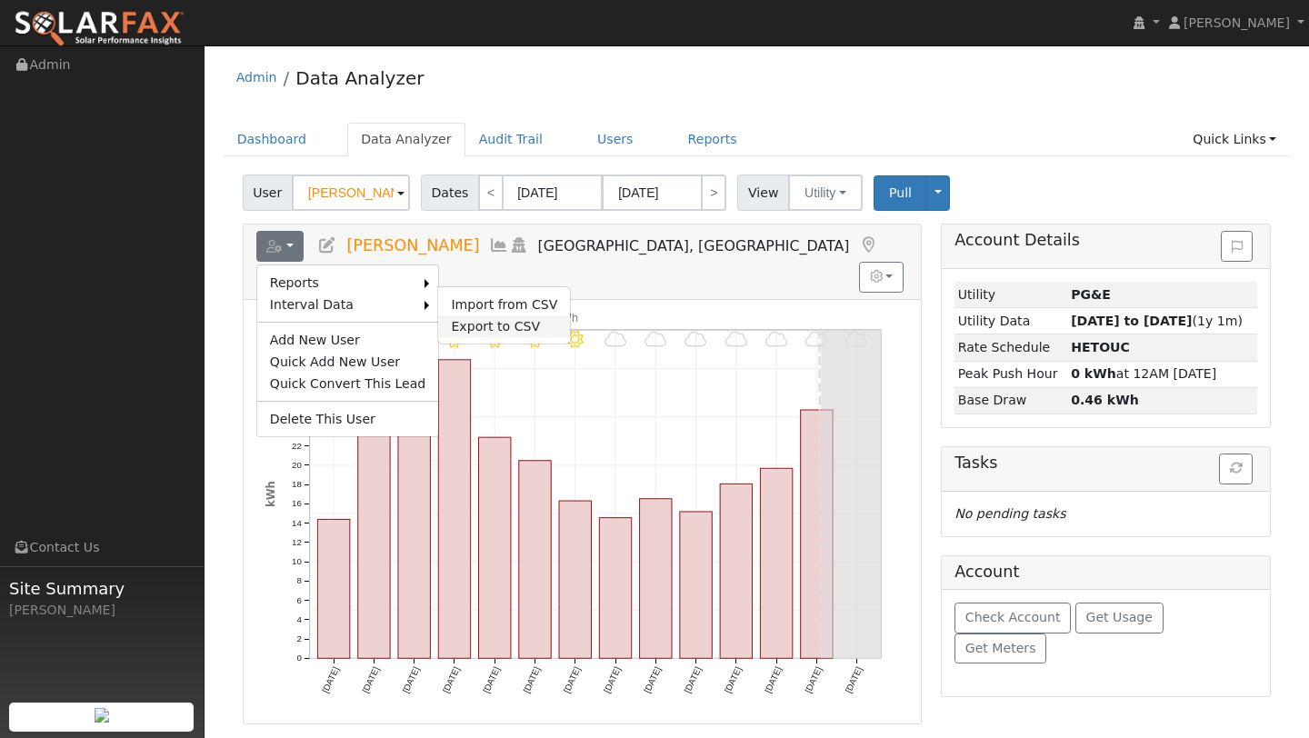
click at [464, 321] on link "Export to CSV" at bounding box center [504, 327] width 132 height 22
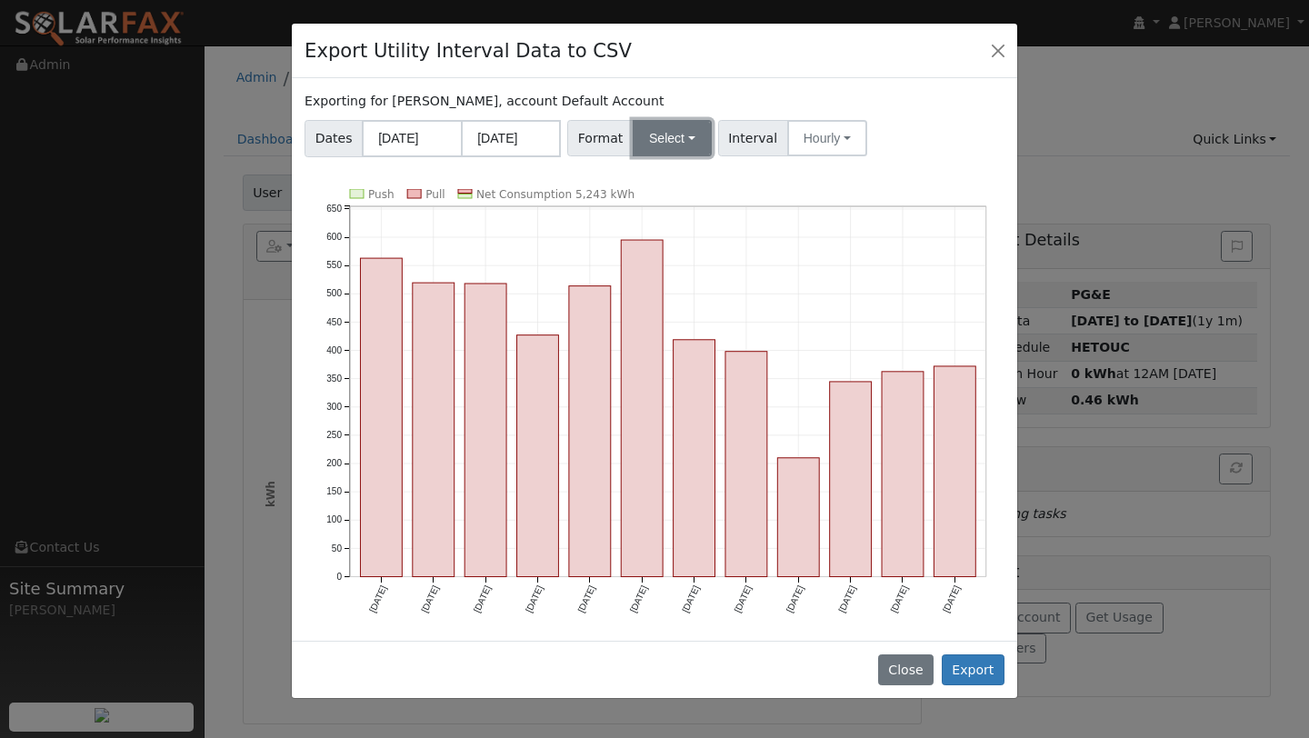
click at [678, 151] on button "Select" at bounding box center [672, 138] width 79 height 36
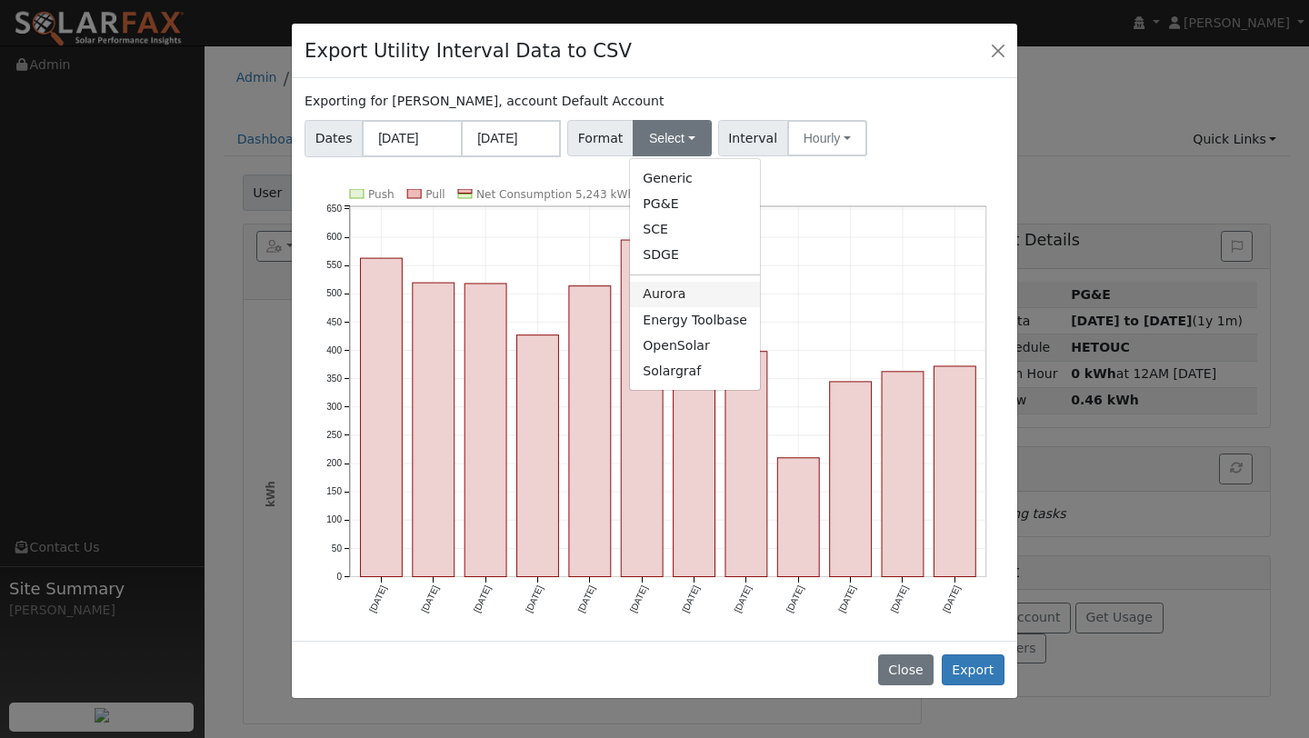
click at [705, 292] on link "Aurora" at bounding box center [695, 294] width 130 height 25
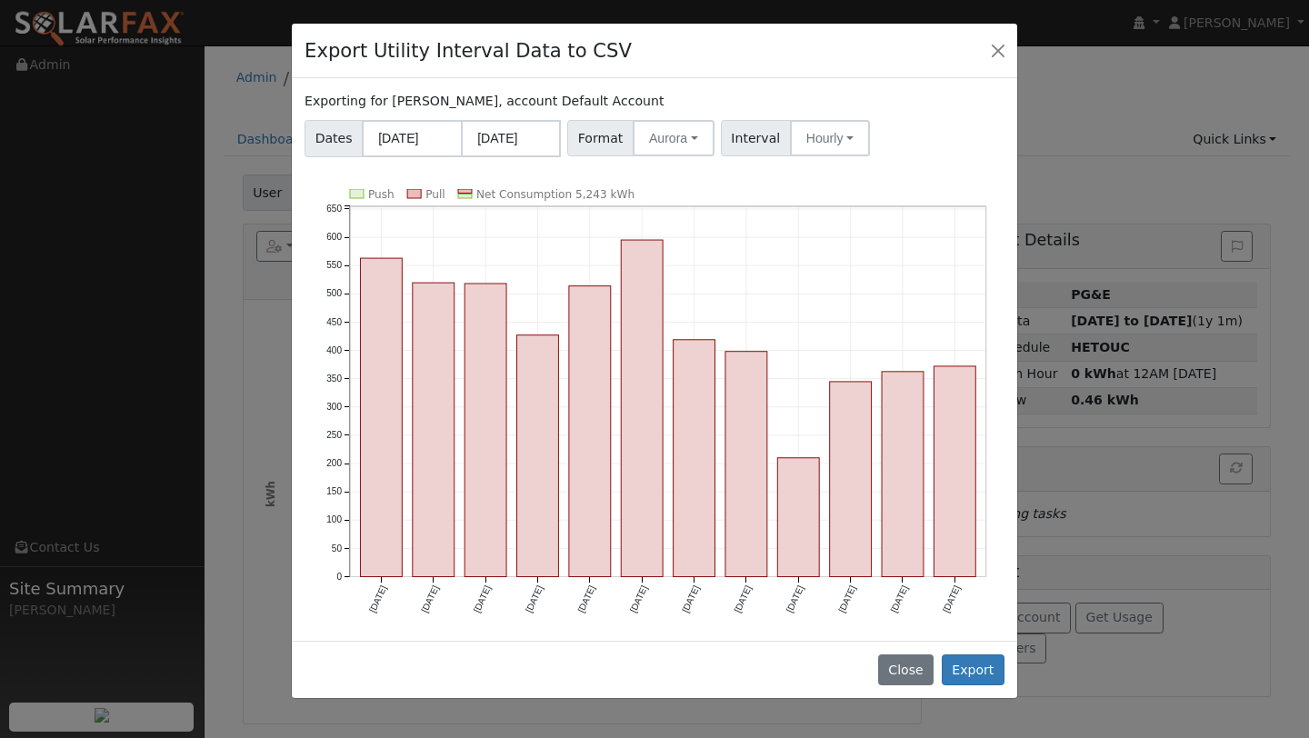
click at [967, 650] on div "Close Export" at bounding box center [655, 669] width 726 height 57
click at [967, 655] on button "Export" at bounding box center [973, 670] width 63 height 31
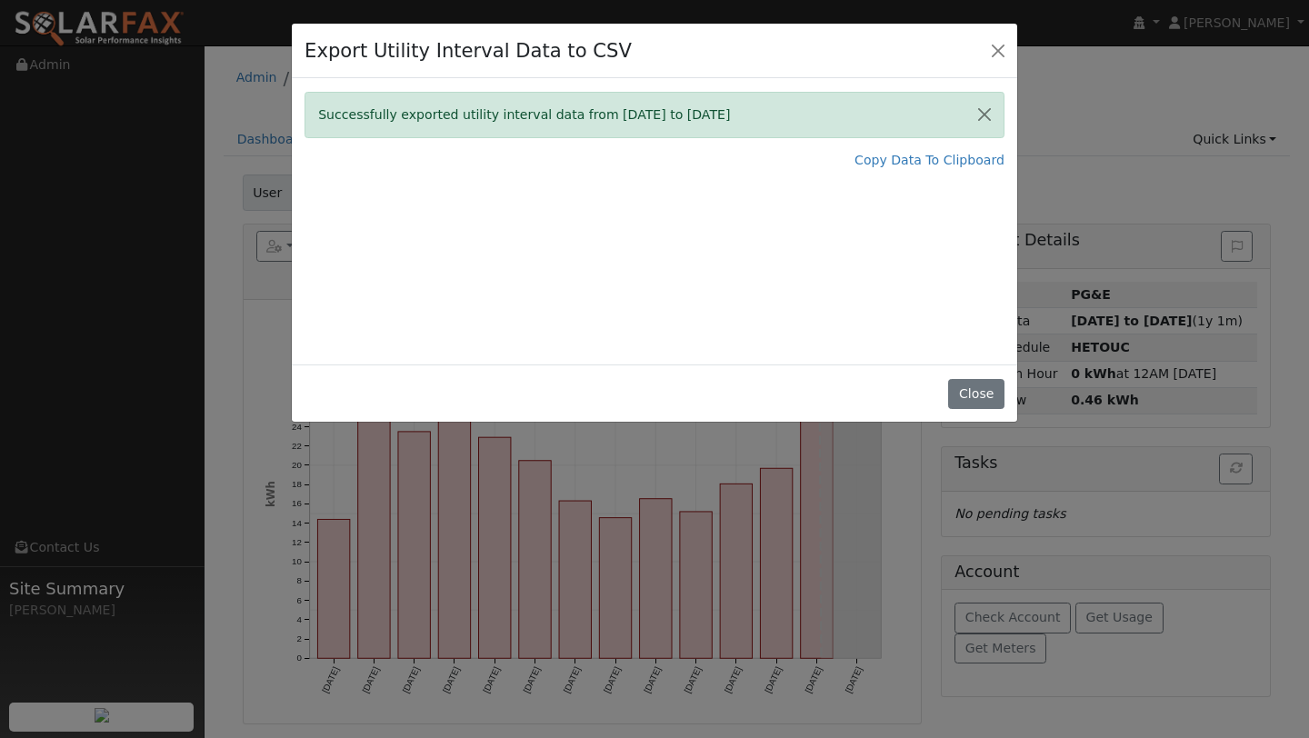
click at [712, 179] on div "Successfully exported utility interval data from [DATE] to [DATE] Copy Data To …" at bounding box center [655, 221] width 726 height 286
click at [776, 160] on div "Copy Data To Clipboard" at bounding box center [655, 160] width 700 height 19
click at [768, 259] on div "Successfully exported utility interval data from [DATE] to [DATE] Copy Data To …" at bounding box center [655, 221] width 726 height 286
click at [846, 349] on div "Successfully exported utility interval data from [DATE] to [DATE] Copy Data To …" at bounding box center [655, 221] width 726 height 286
click at [949, 158] on link "Copy Data To Clipboard" at bounding box center [930, 160] width 150 height 19
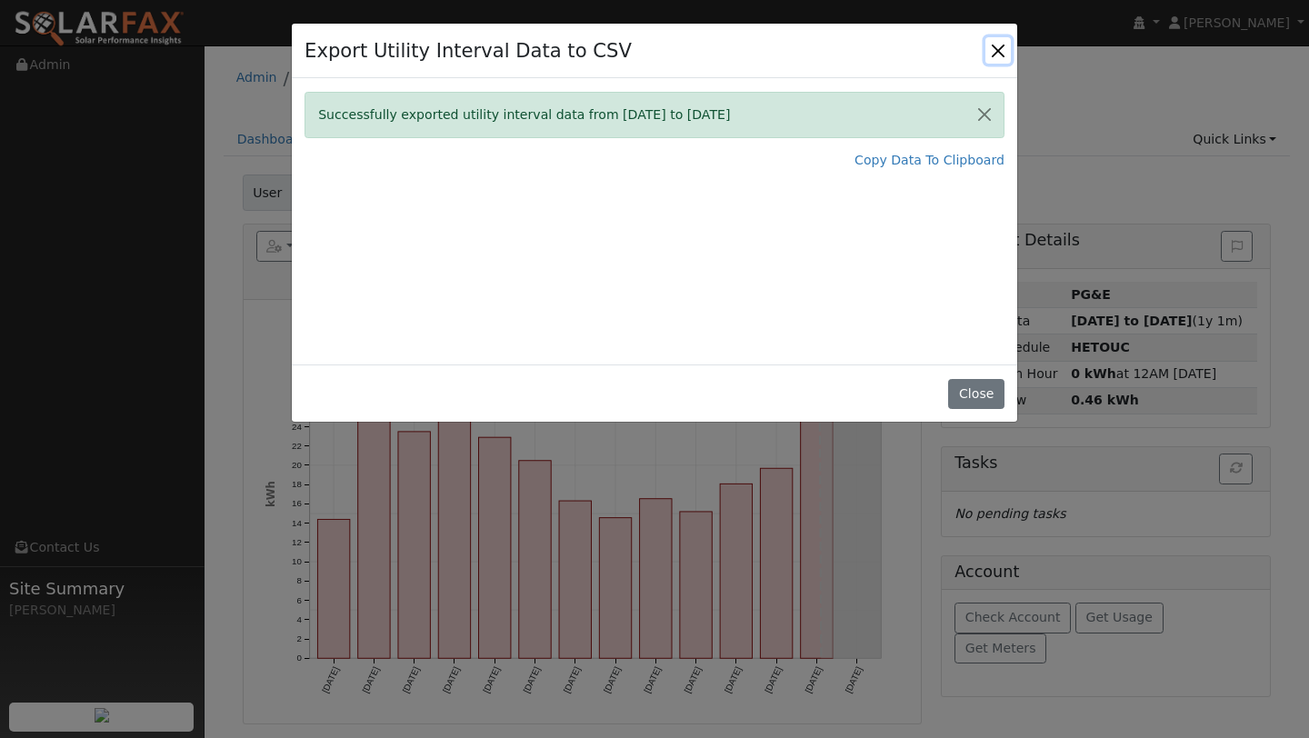
click at [1004, 40] on button "Close" at bounding box center [998, 49] width 25 height 25
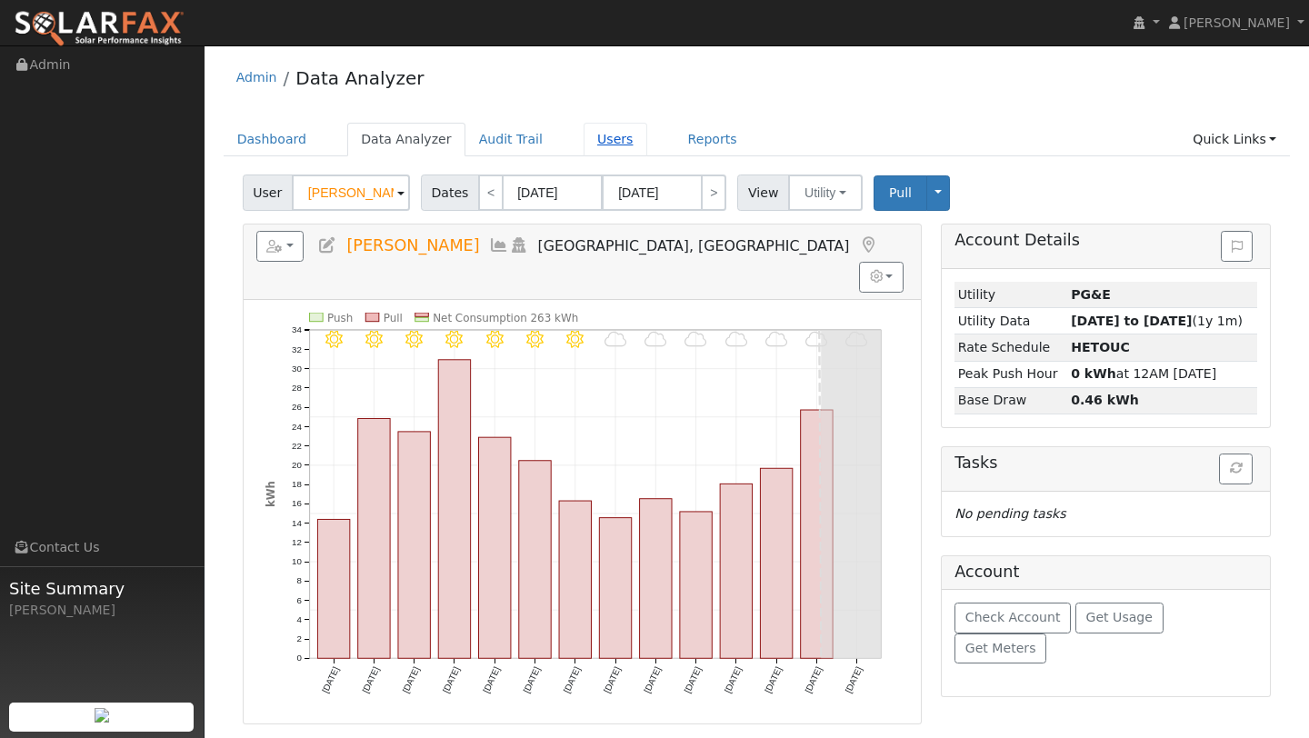
click at [585, 149] on link "Users" at bounding box center [616, 140] width 64 height 34
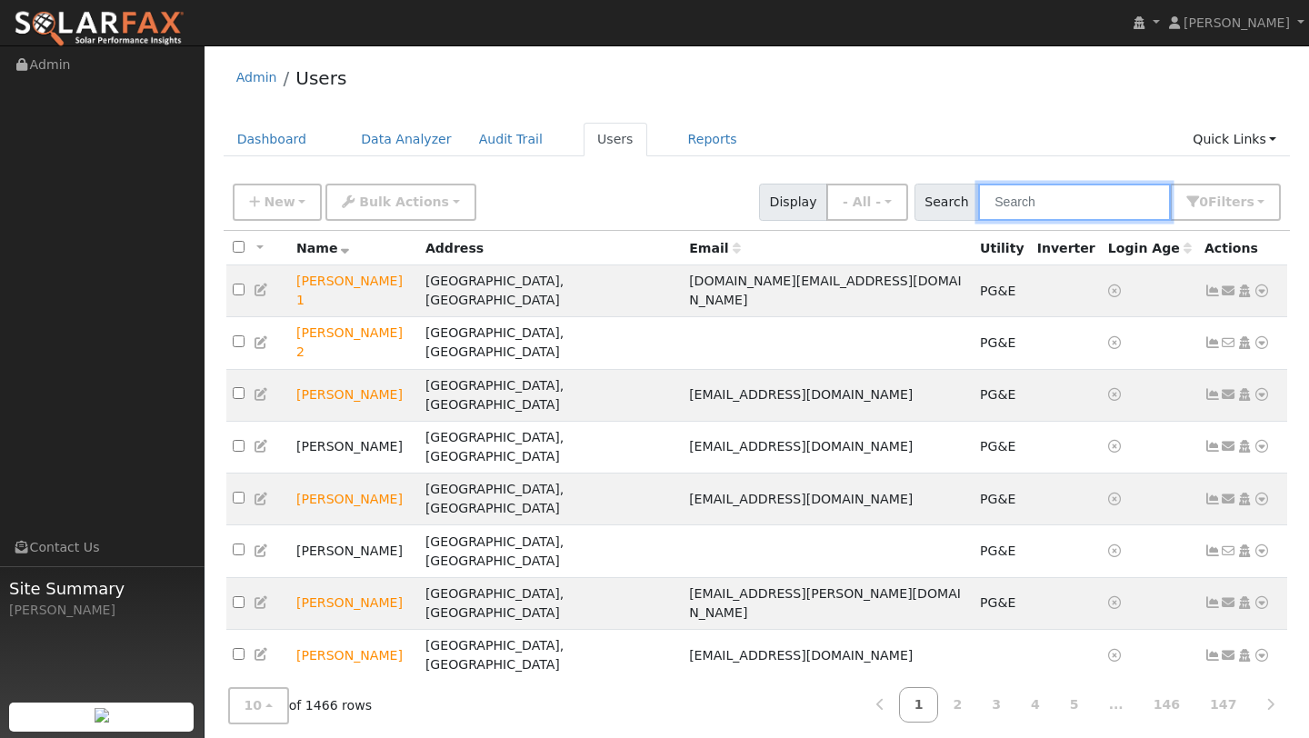
click at [1019, 210] on input "text" at bounding box center [1074, 202] width 193 height 37
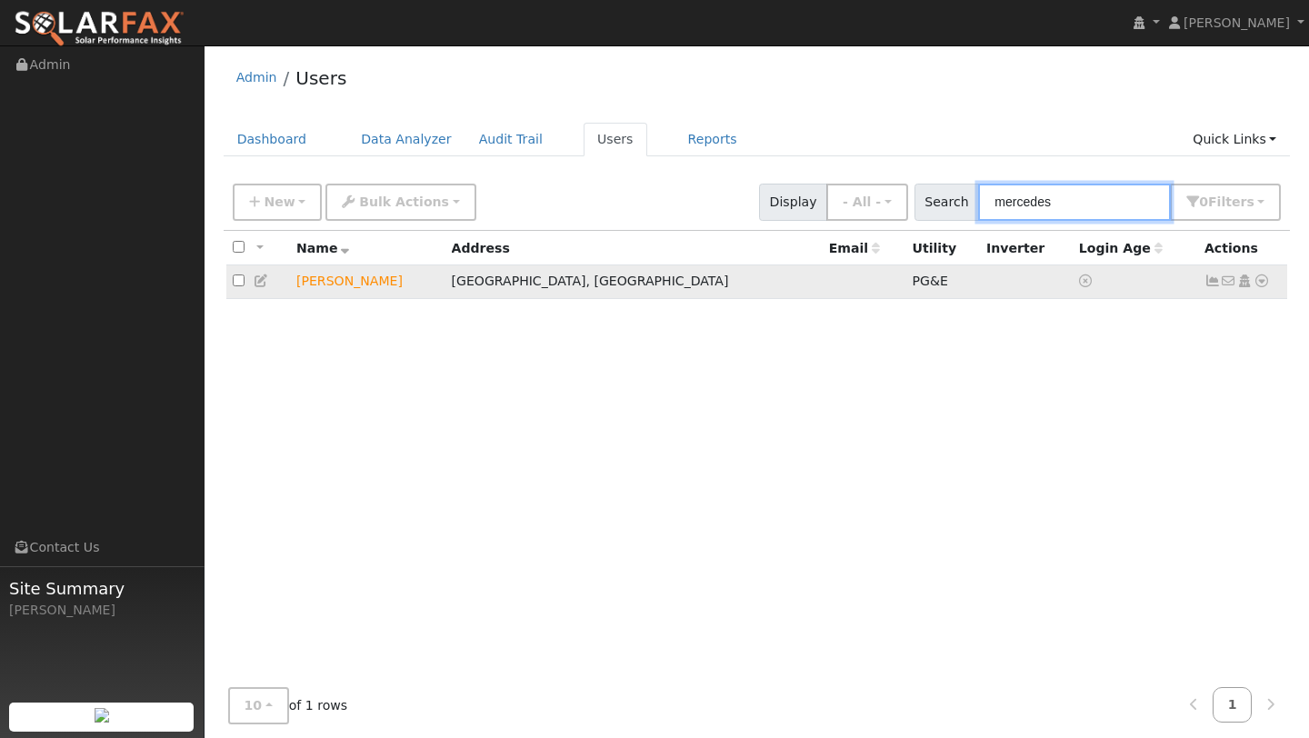
type input "mercedes"
click at [1265, 278] on icon at bounding box center [1262, 281] width 16 height 13
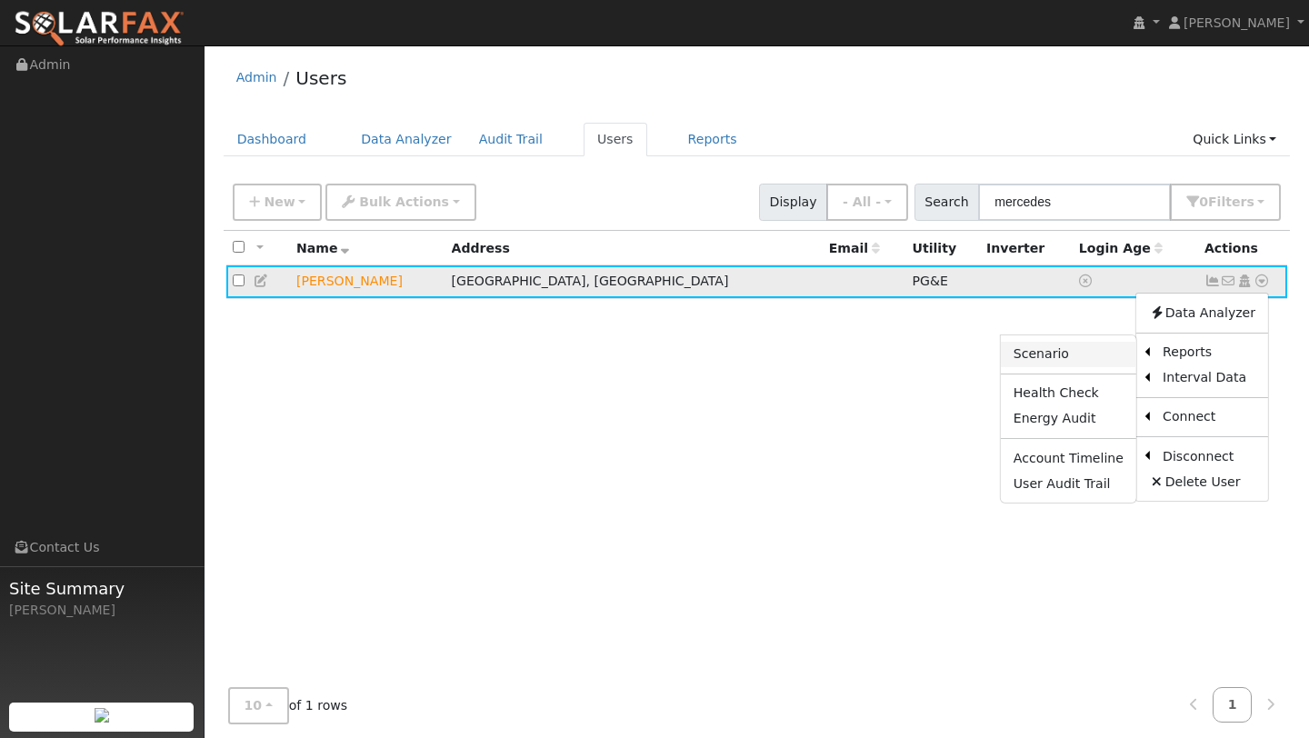
click at [1096, 364] on link "Scenario" at bounding box center [1068, 354] width 135 height 25
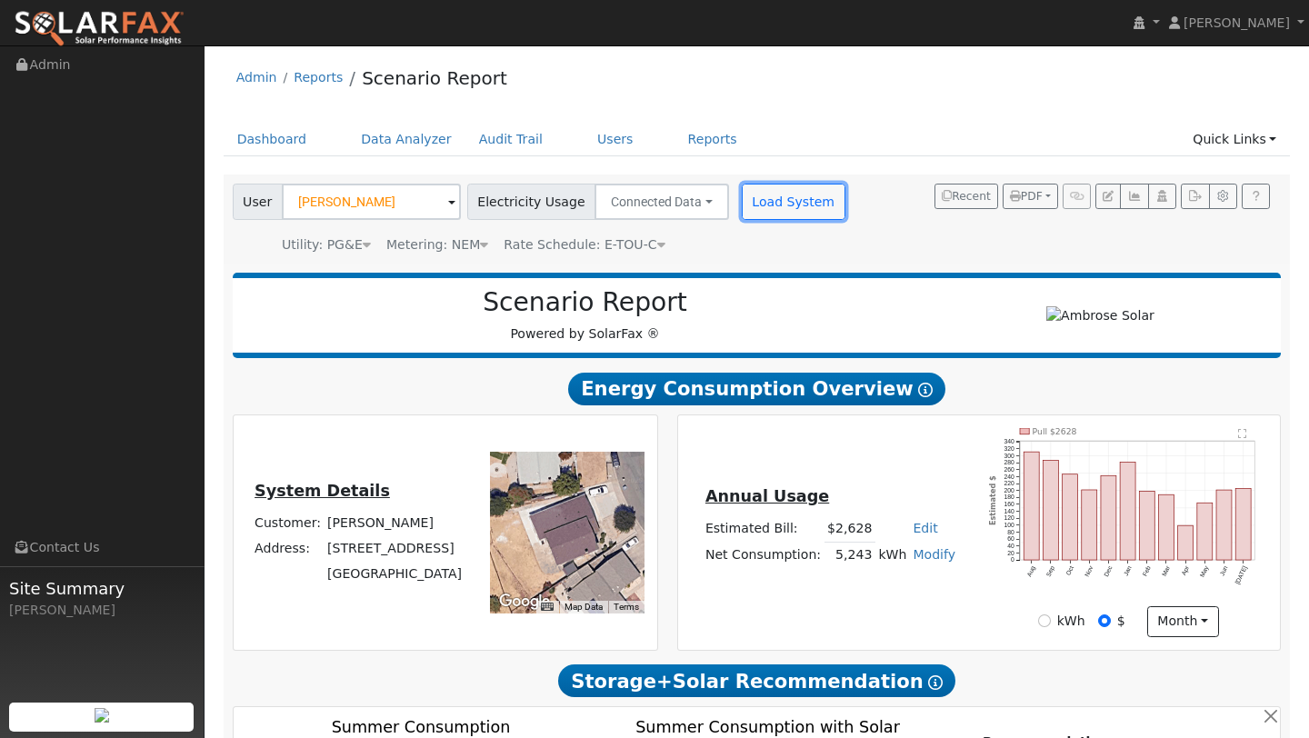
click at [757, 204] on button "Load System" at bounding box center [794, 202] width 104 height 36
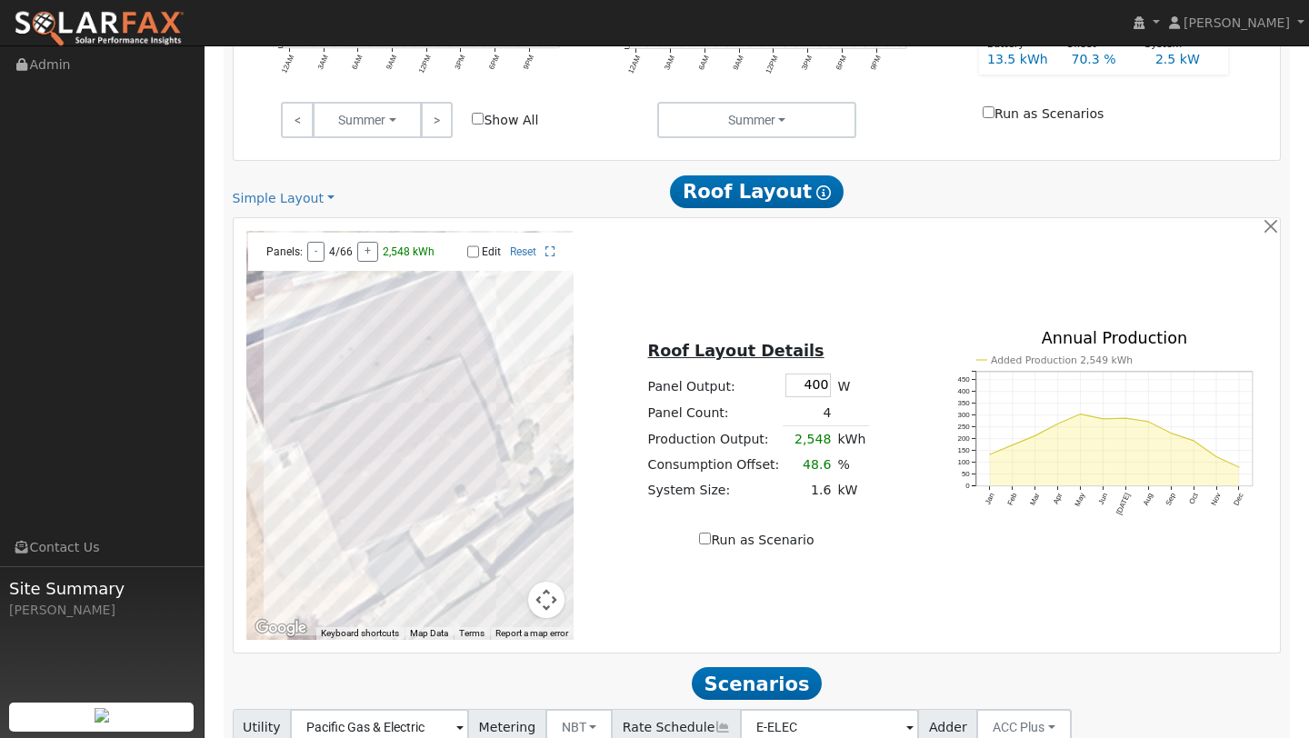
scroll to position [965, 0]
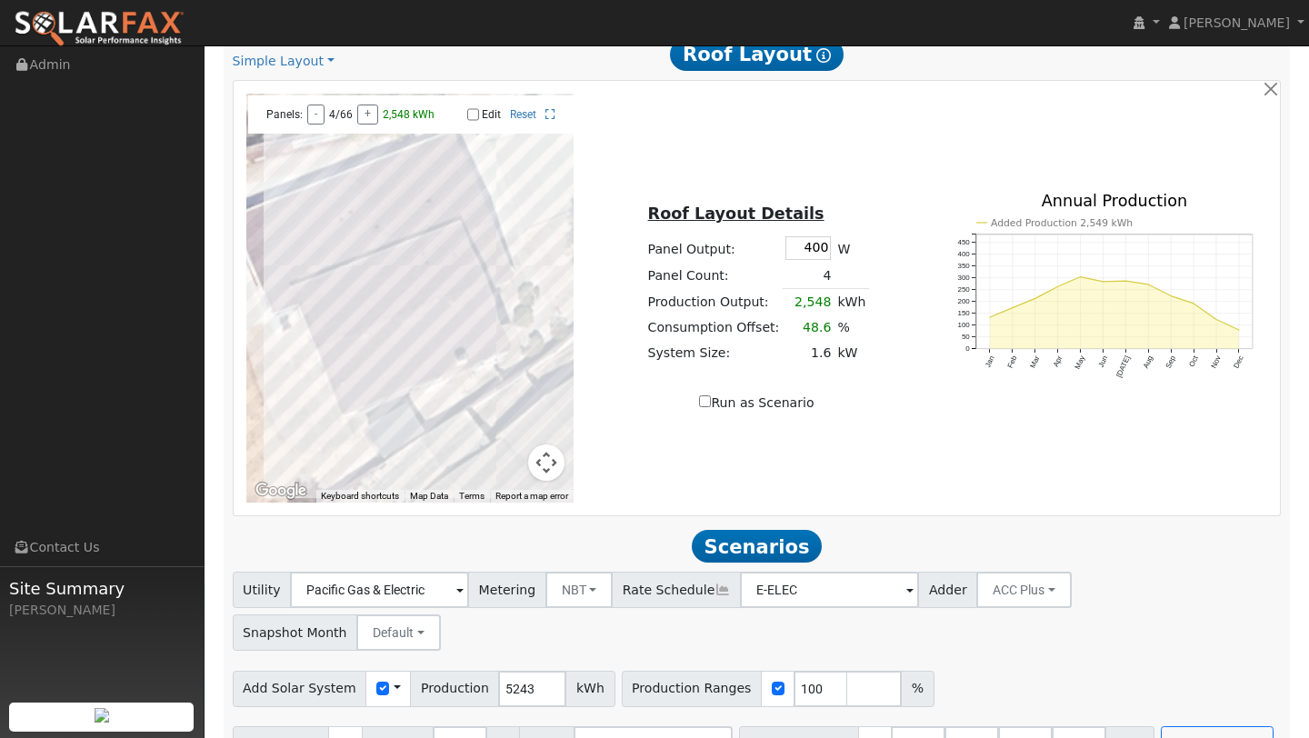
click at [553, 466] on button "Map camera controls" at bounding box center [546, 463] width 36 height 36
click at [526, 464] on div at bounding box center [410, 298] width 328 height 409
click at [516, 464] on button "Zoom out" at bounding box center [501, 463] width 36 height 36
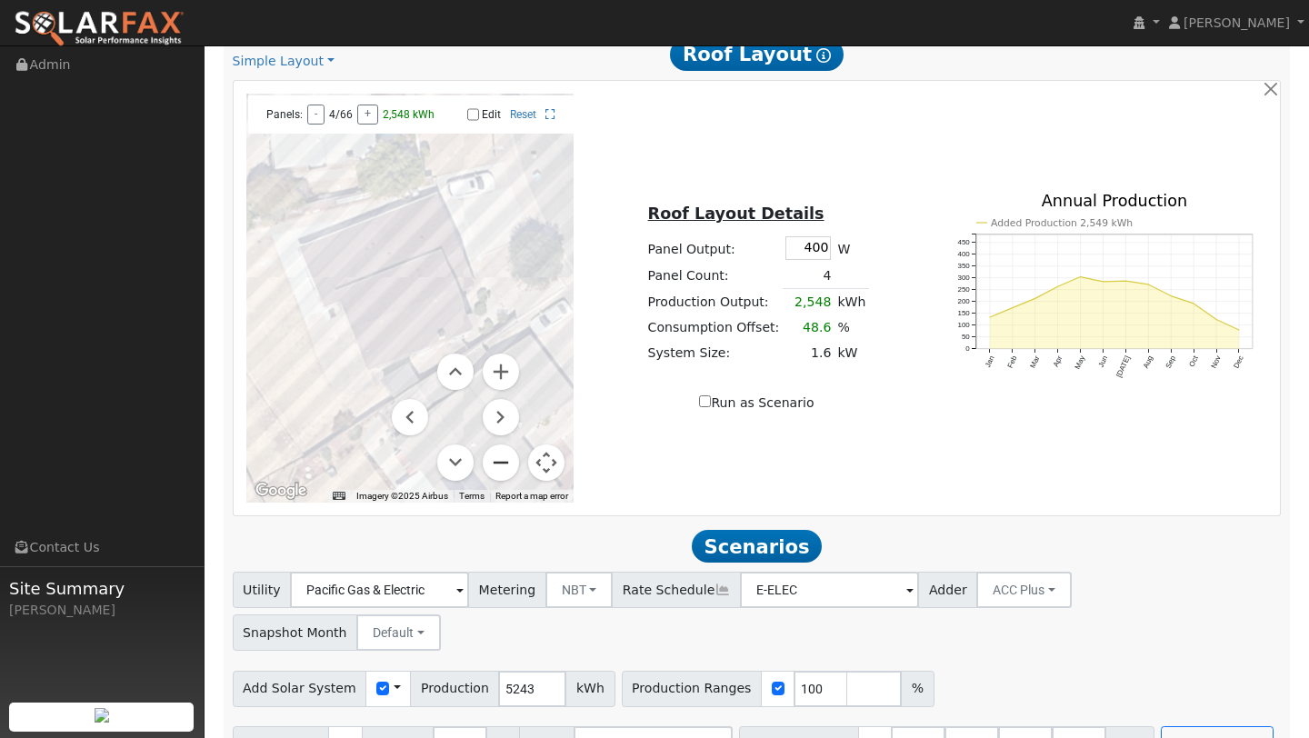
click at [516, 464] on button "Zoom out" at bounding box center [501, 463] width 36 height 36
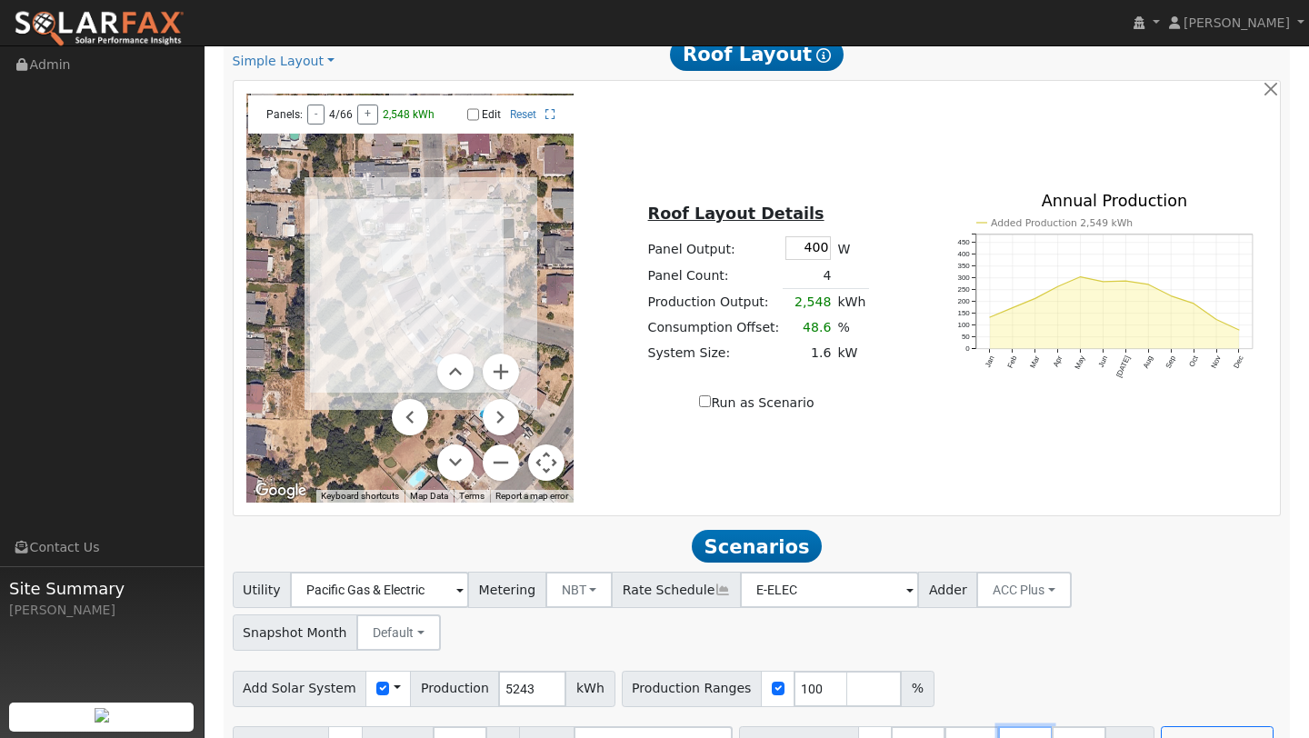
click at [1023, 727] on input "40.5" at bounding box center [1025, 745] width 55 height 36
click at [1019, 727] on input "40.5" at bounding box center [1025, 745] width 55 height 36
type input "4"
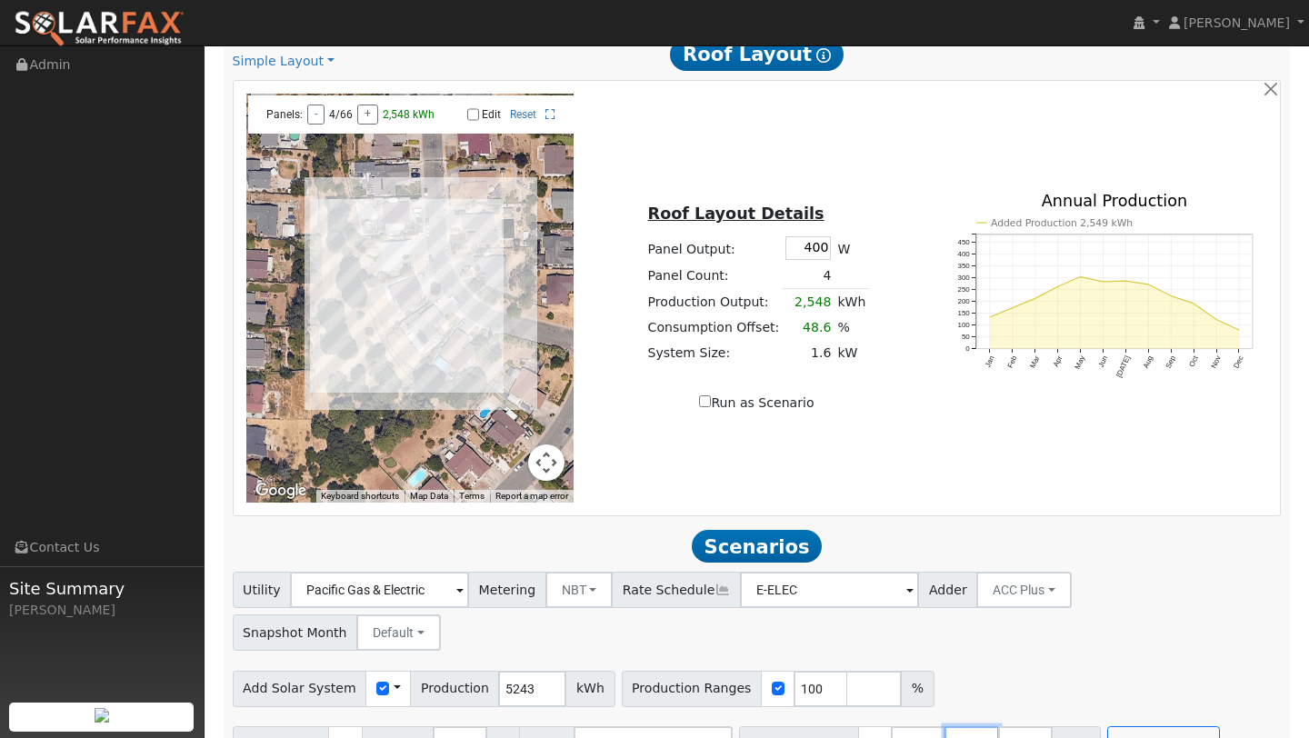
click at [960, 727] on input "27" at bounding box center [972, 745] width 55 height 36
type input "2"
type input "0"
type input "13.5"
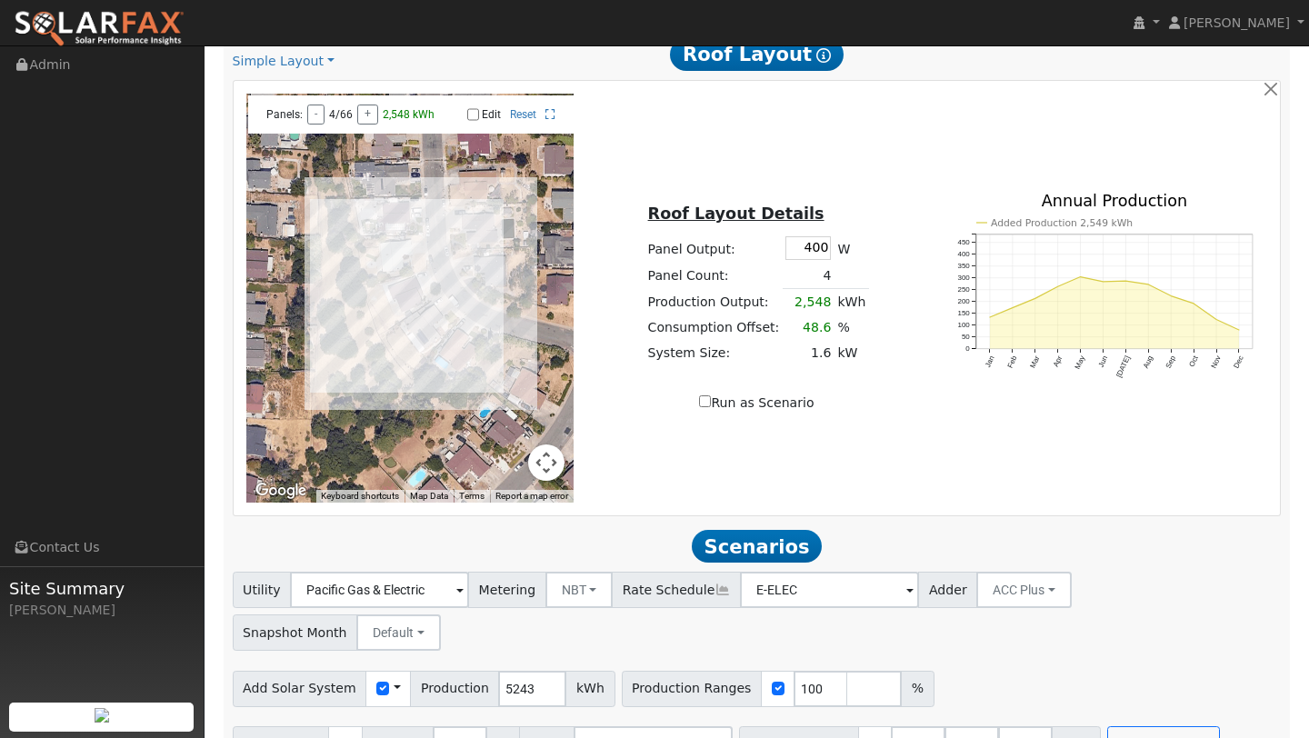
click at [979, 664] on div "Add Solar System Use CSV Data Production 5243 kWh Production Ranges 100 %" at bounding box center [757, 685] width 1056 height 43
click at [806, 671] on input "100" at bounding box center [821, 689] width 55 height 36
click at [805, 671] on input "101" at bounding box center [821, 689] width 55 height 36
type input "142"
click at [965, 613] on div "Utility Pacific Gas & Electric Metering NBT NEM NBT Rate Schedule E-ELEC Adder …" at bounding box center [757, 667] width 1068 height 190
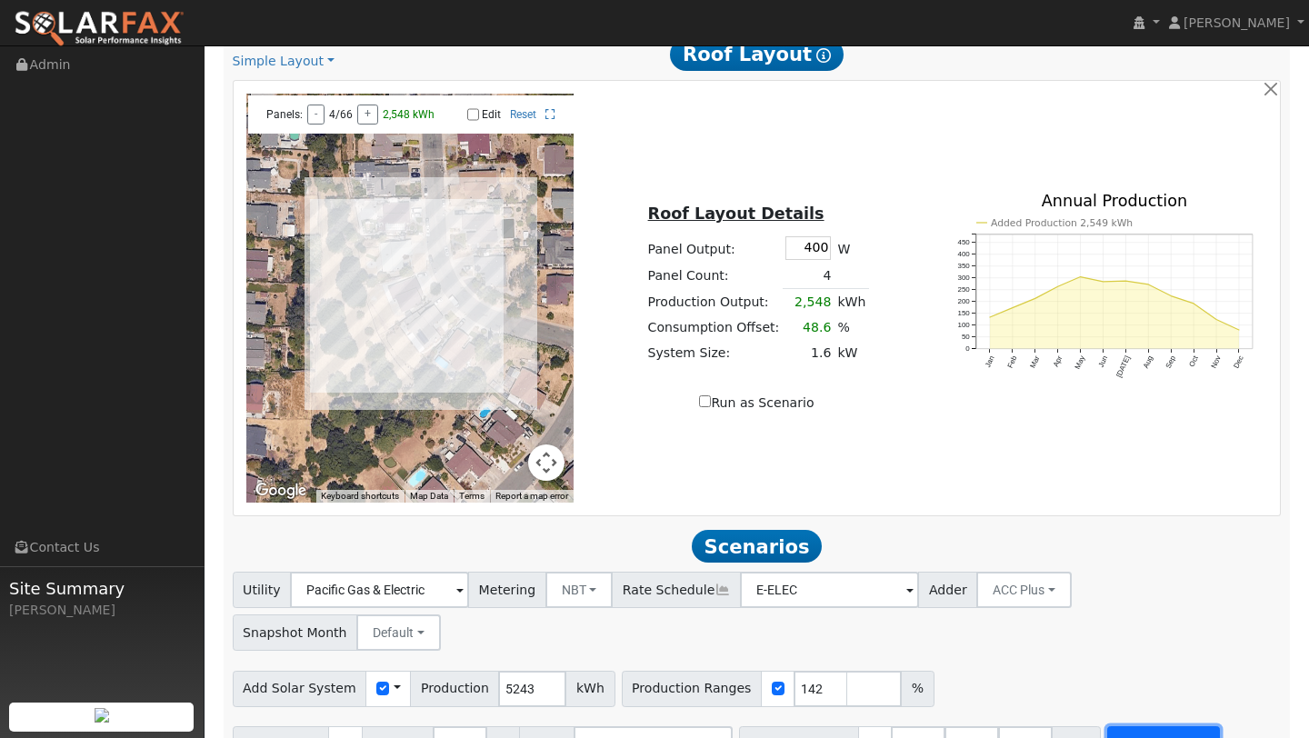
click at [1108, 727] on button "Run Scenarios" at bounding box center [1164, 745] width 112 height 36
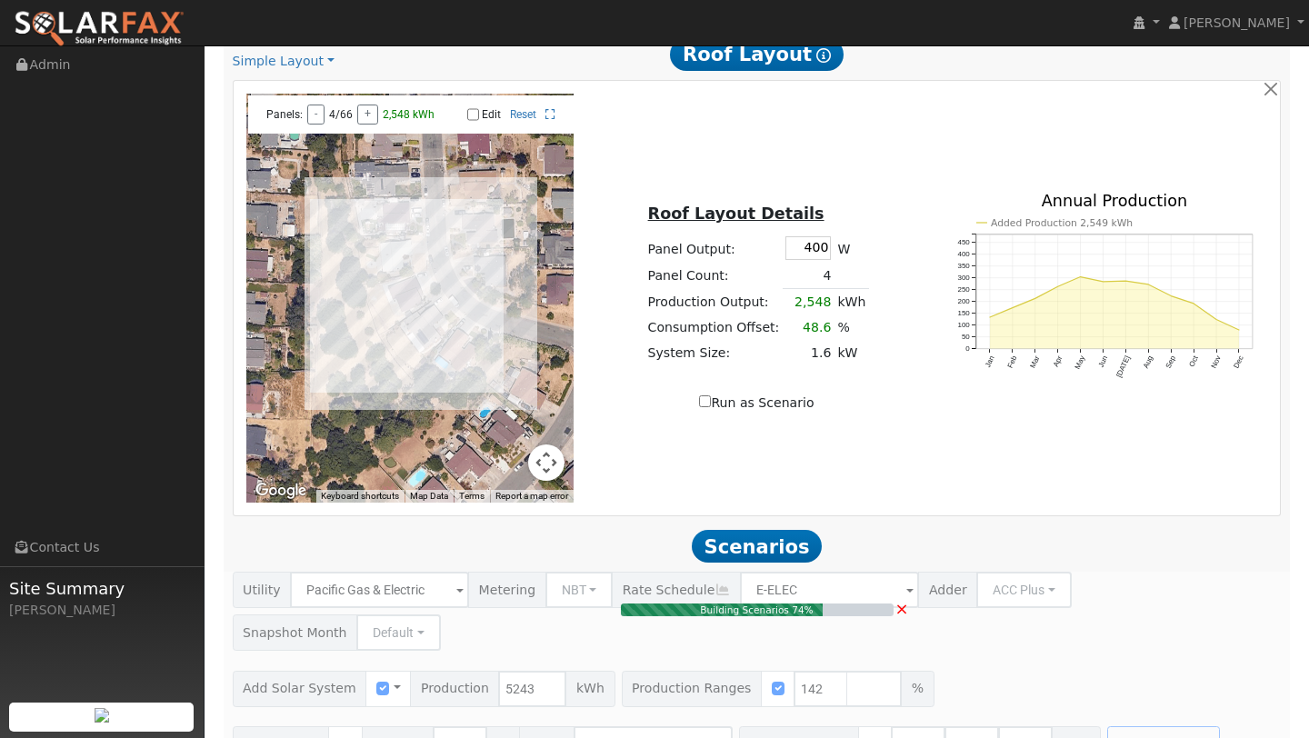
type input "5.0"
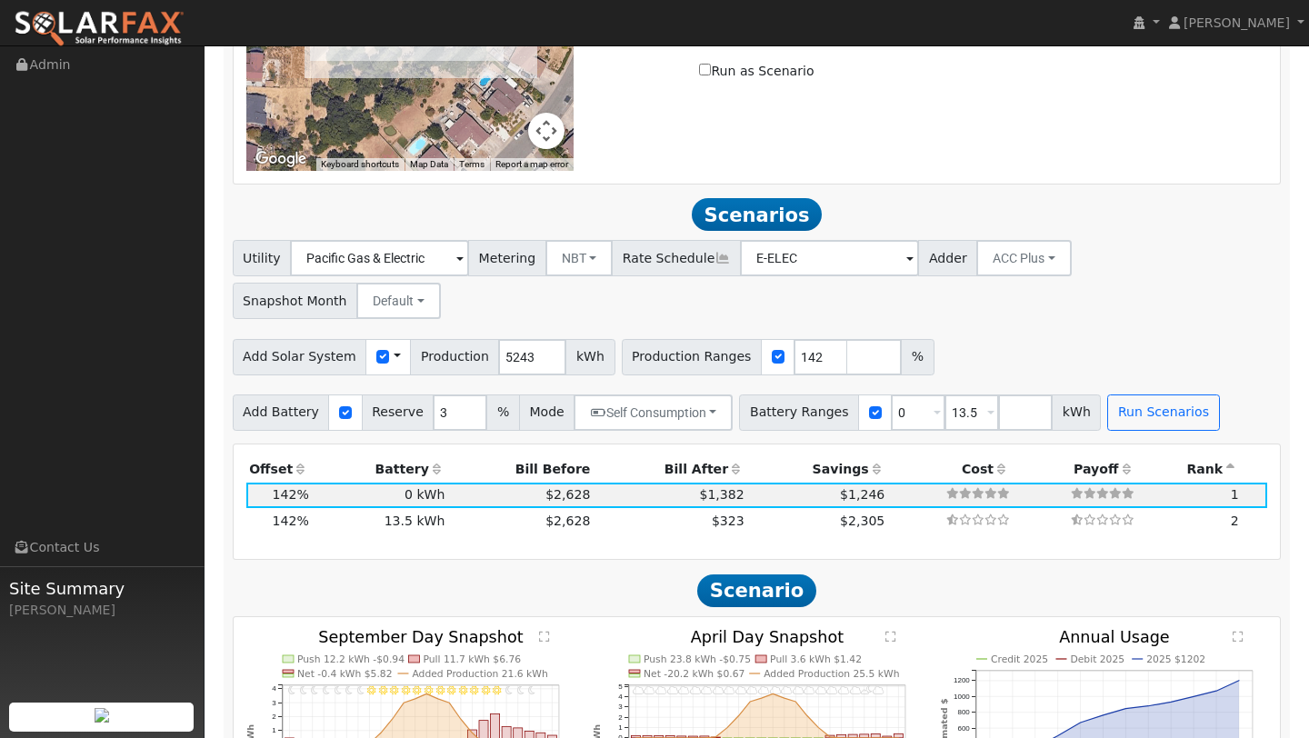
scroll to position [1317, 0]
